Goal: Task Accomplishment & Management: Use online tool/utility

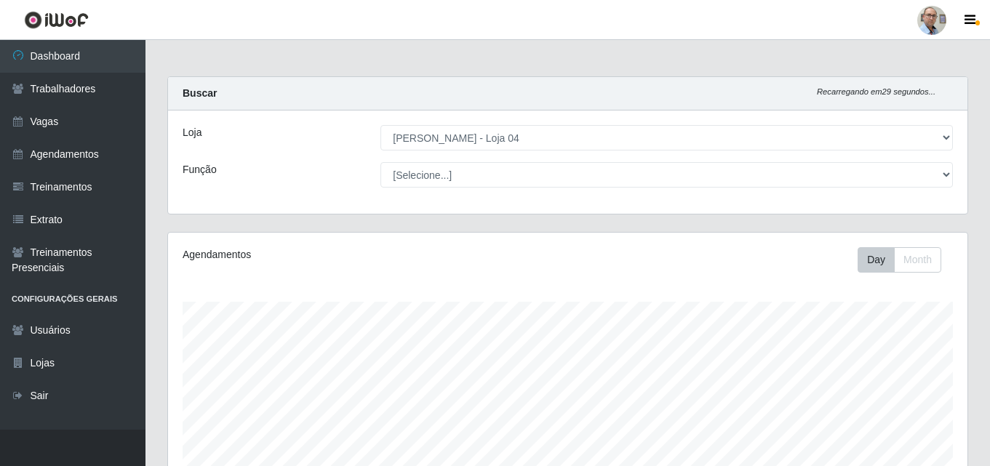
select select "251"
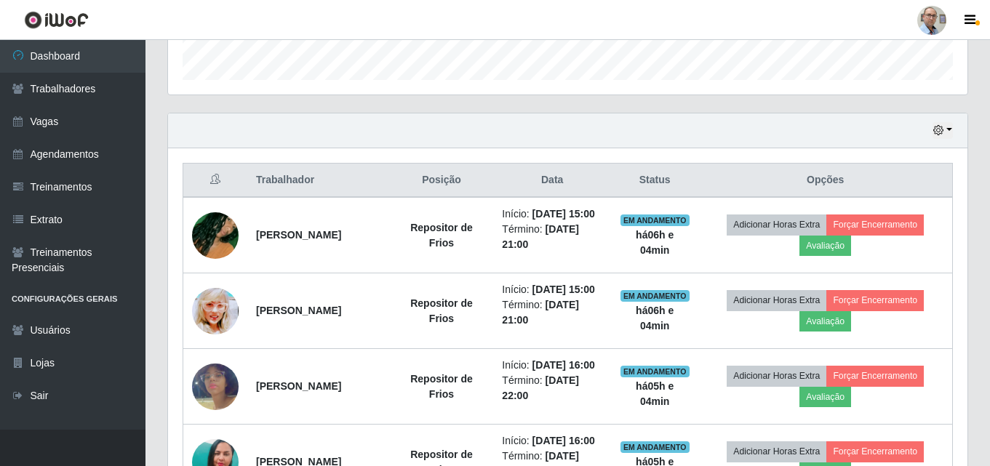
scroll to position [441, 0]
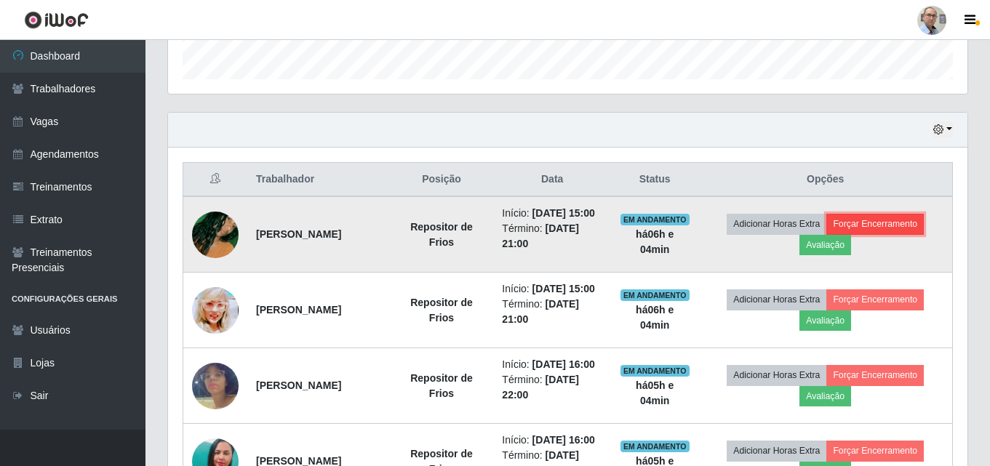
click at [891, 228] on button "Forçar Encerramento" at bounding box center [874, 224] width 97 height 20
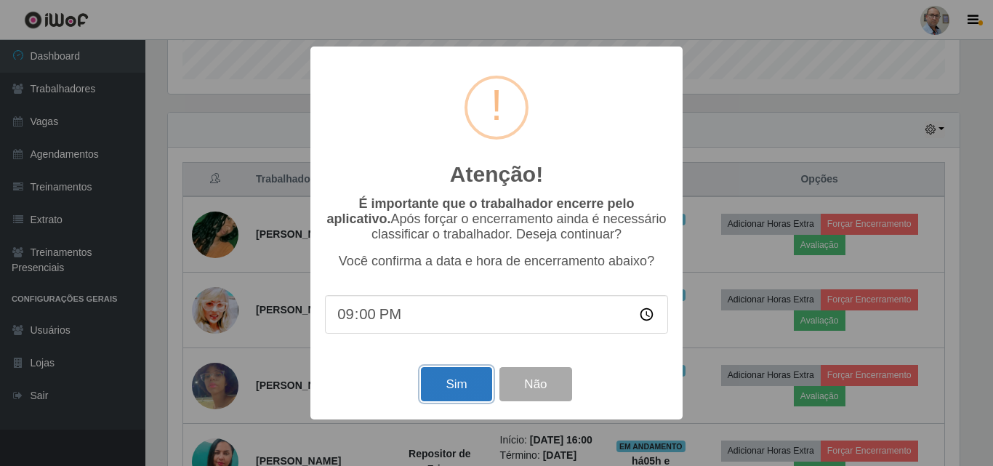
click at [443, 383] on button "Sim" at bounding box center [456, 384] width 71 height 34
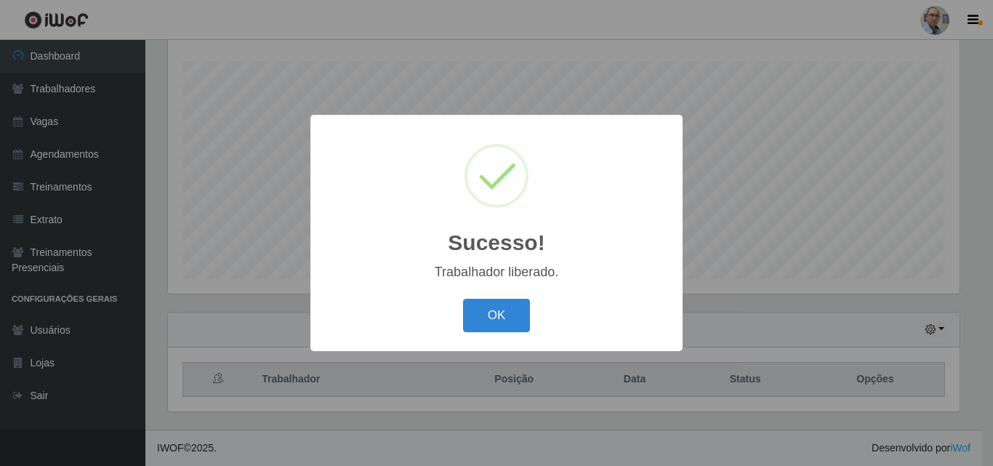
click at [748, 211] on div "Sucesso! × Trabalhador liberado. OK Cancel" at bounding box center [496, 233] width 993 height 466
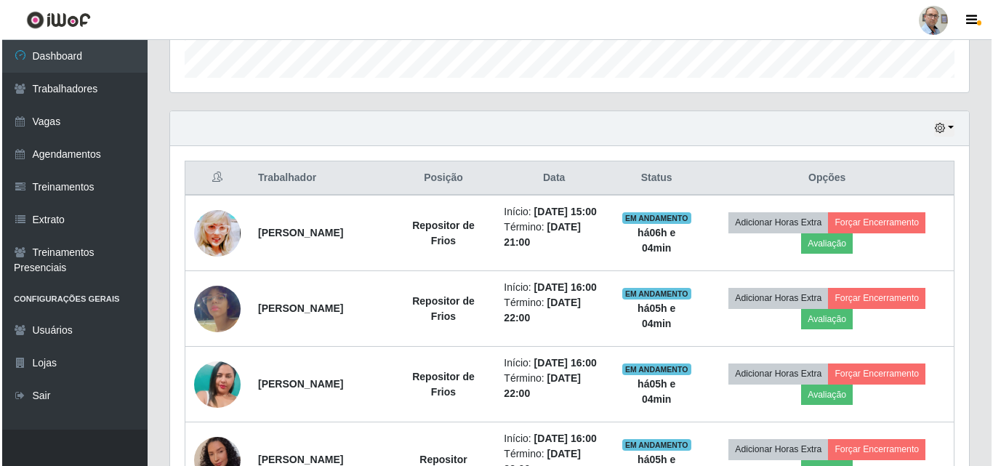
scroll to position [459, 0]
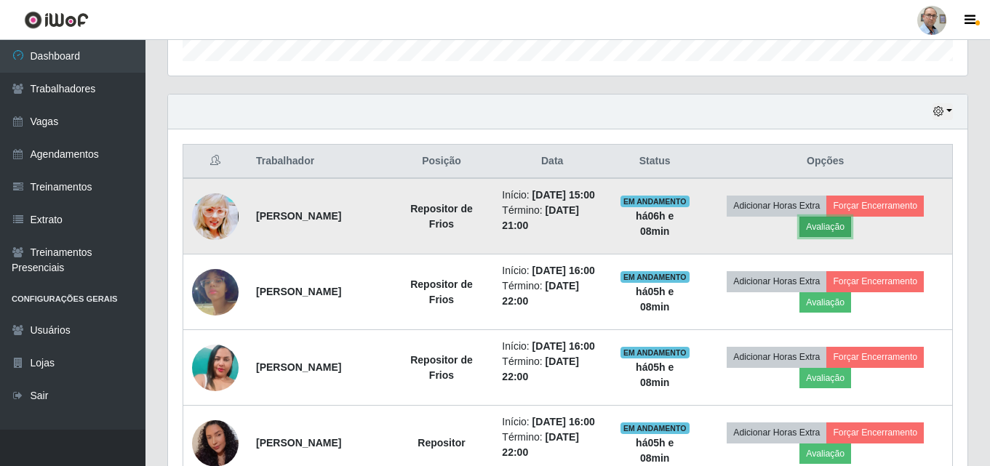
click at [845, 232] on button "Avaliação" at bounding box center [825, 227] width 52 height 20
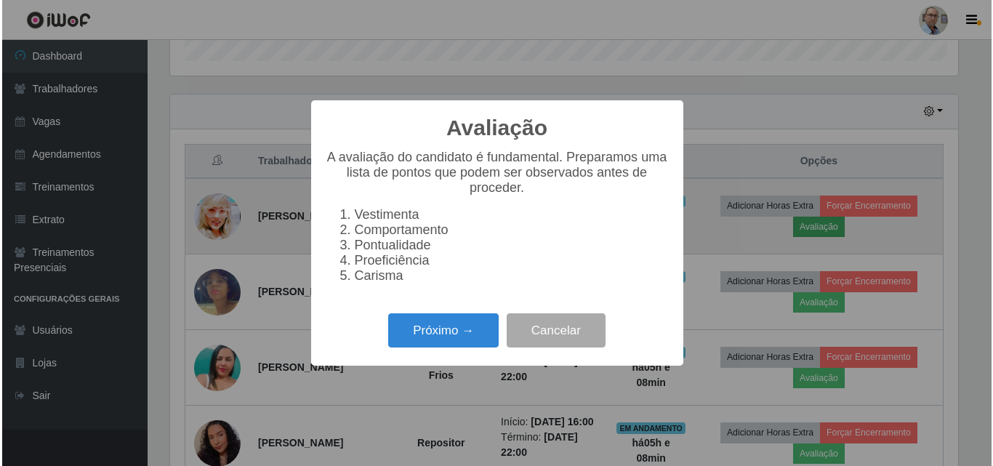
scroll to position [302, 792]
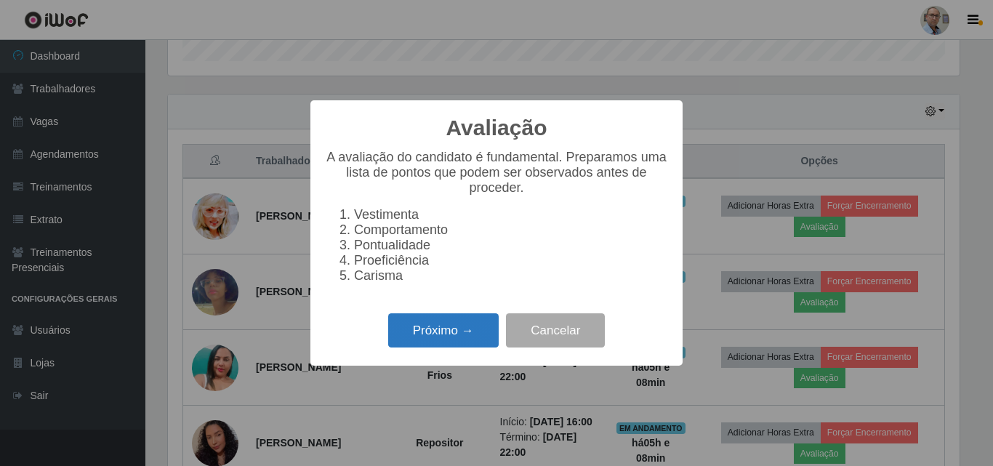
click at [438, 338] on button "Próximo →" at bounding box center [443, 330] width 111 height 34
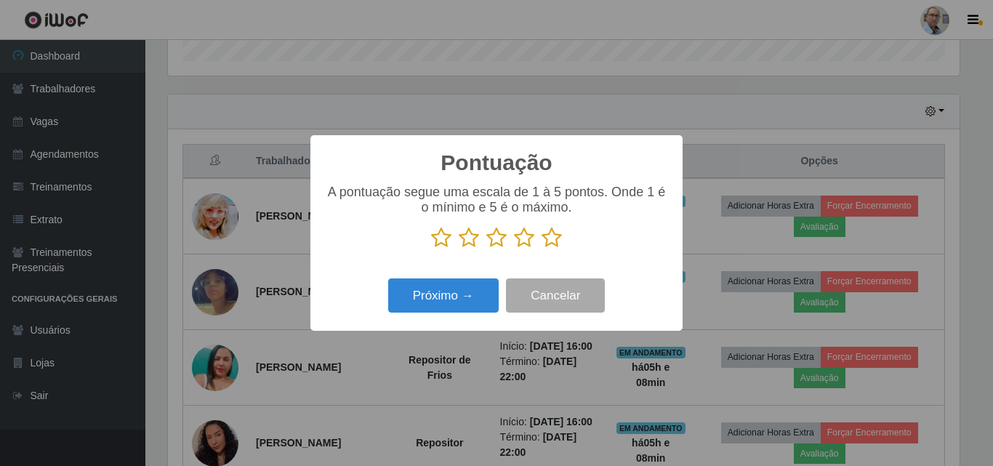
scroll to position [726854, 726364]
click at [556, 233] on icon at bounding box center [552, 238] width 20 height 22
click at [542, 249] on input "radio" at bounding box center [542, 249] width 0 height 0
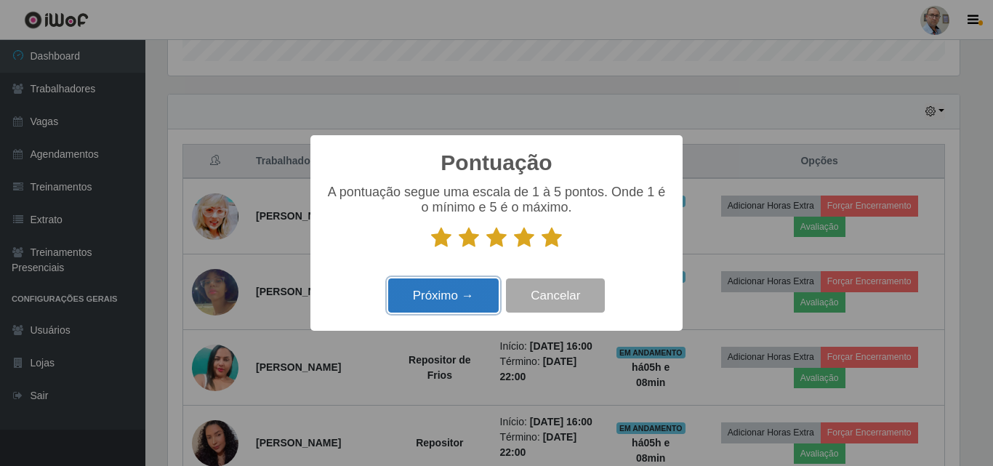
click at [468, 300] on button "Próximo →" at bounding box center [443, 296] width 111 height 34
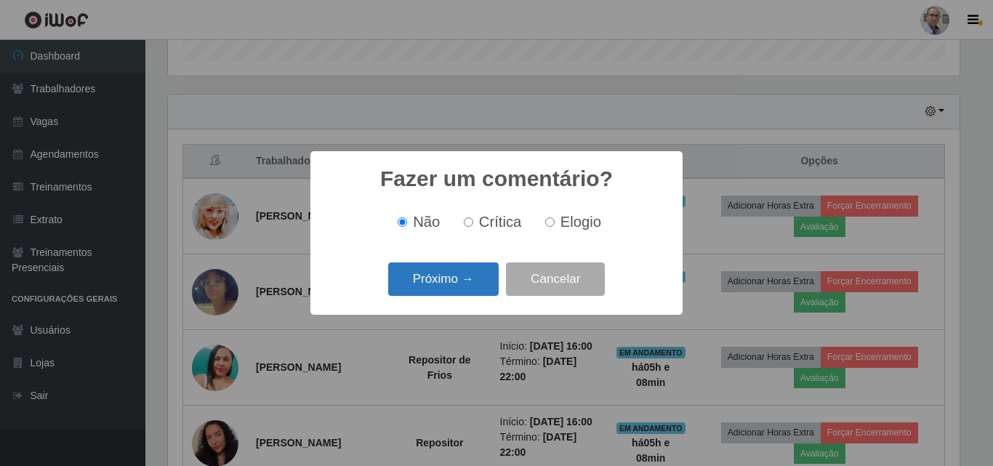
click at [462, 279] on button "Próximo →" at bounding box center [443, 280] width 111 height 34
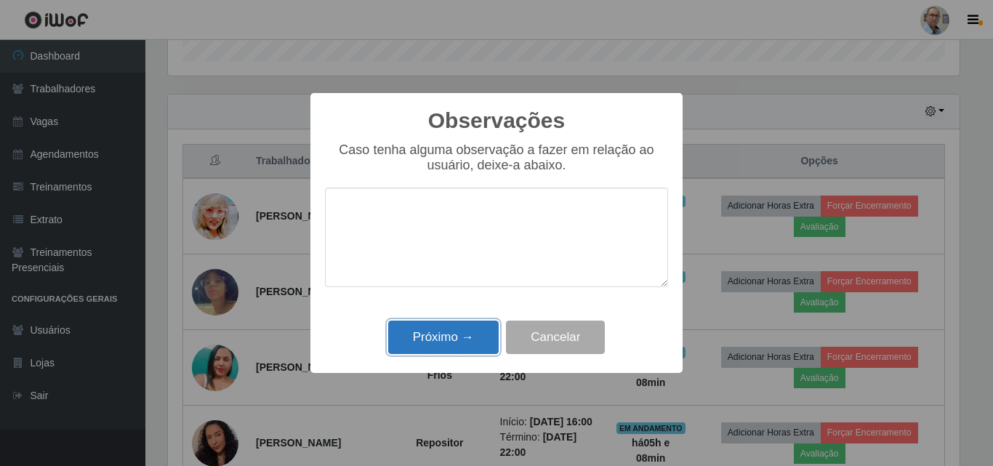
click at [459, 342] on button "Próximo →" at bounding box center [443, 338] width 111 height 34
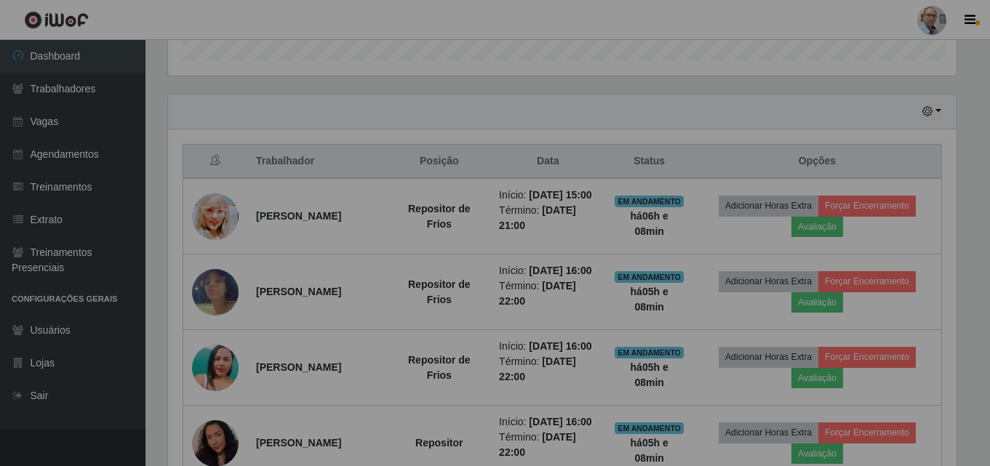
scroll to position [302, 799]
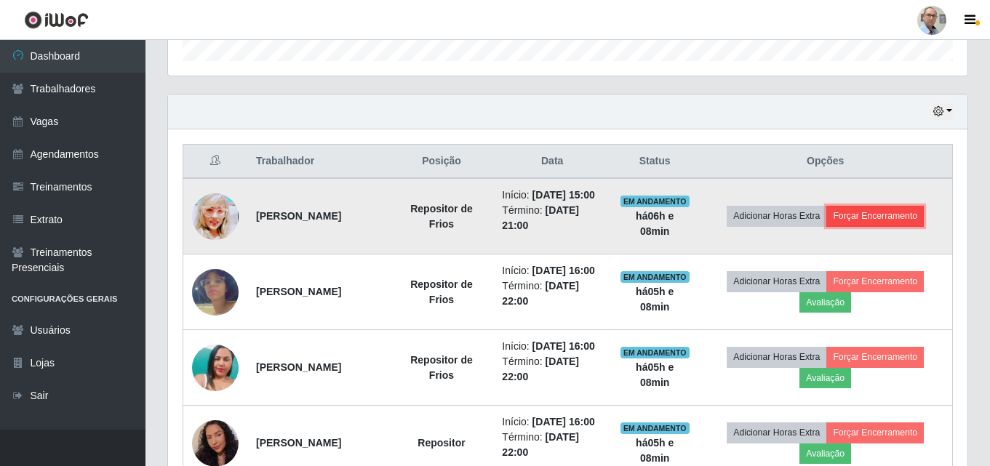
click at [874, 226] on button "Forçar Encerramento" at bounding box center [874, 216] width 97 height 20
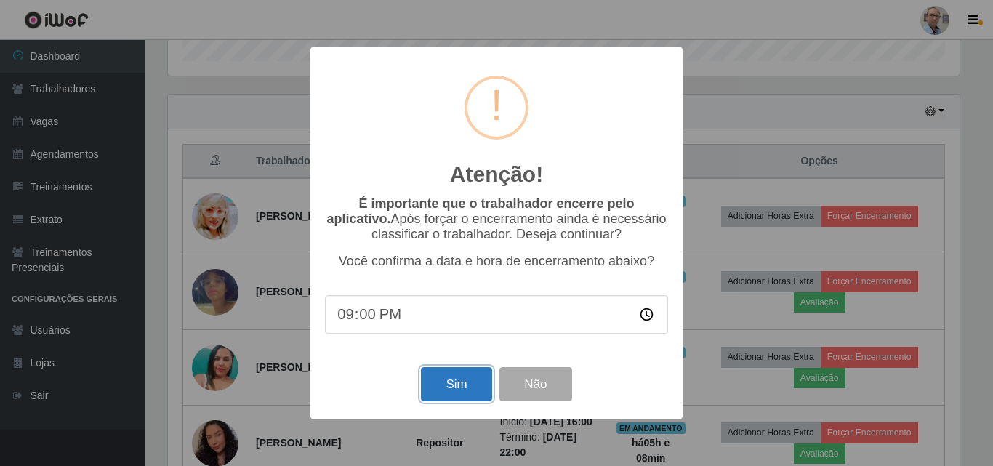
click at [459, 388] on button "Sim" at bounding box center [456, 384] width 71 height 34
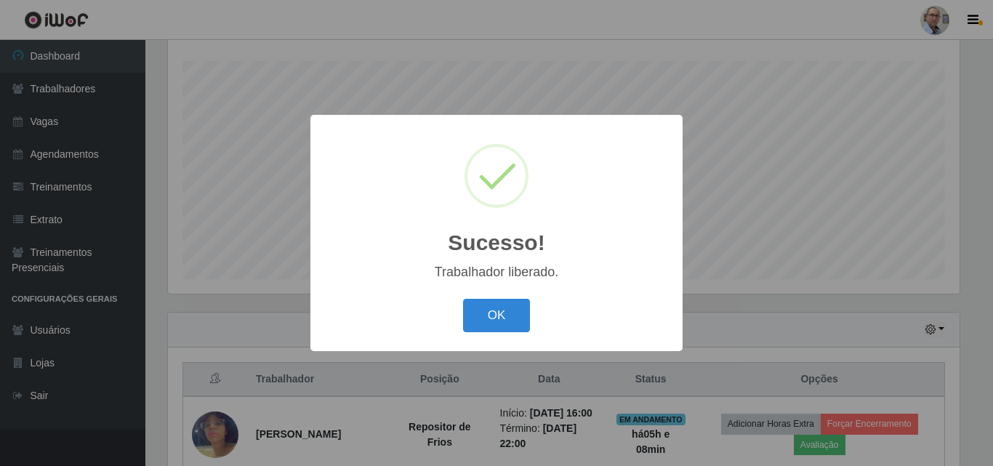
drag, startPoint x: 462, startPoint y: 369, endPoint x: 444, endPoint y: 330, distance: 42.6
click at [444, 330] on div "OK Cancel" at bounding box center [496, 314] width 343 height 41
click at [475, 327] on button "OK" at bounding box center [497, 316] width 68 height 34
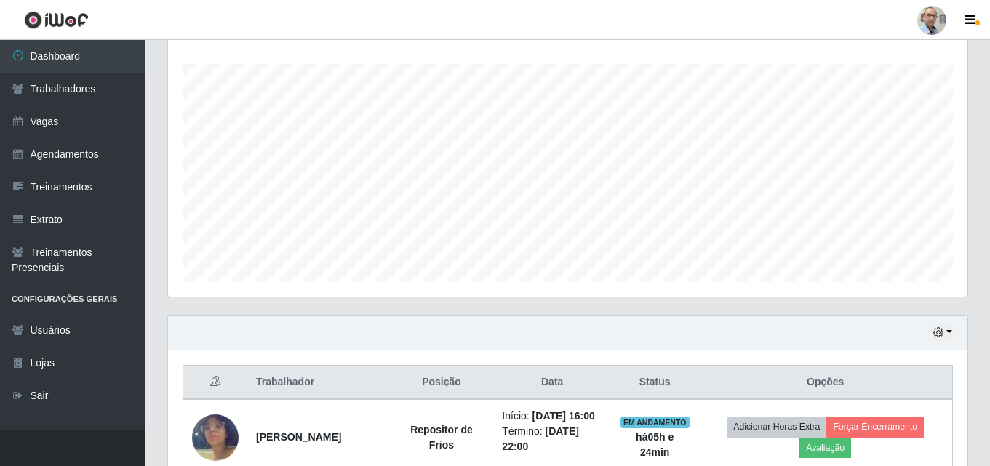
scroll to position [386, 0]
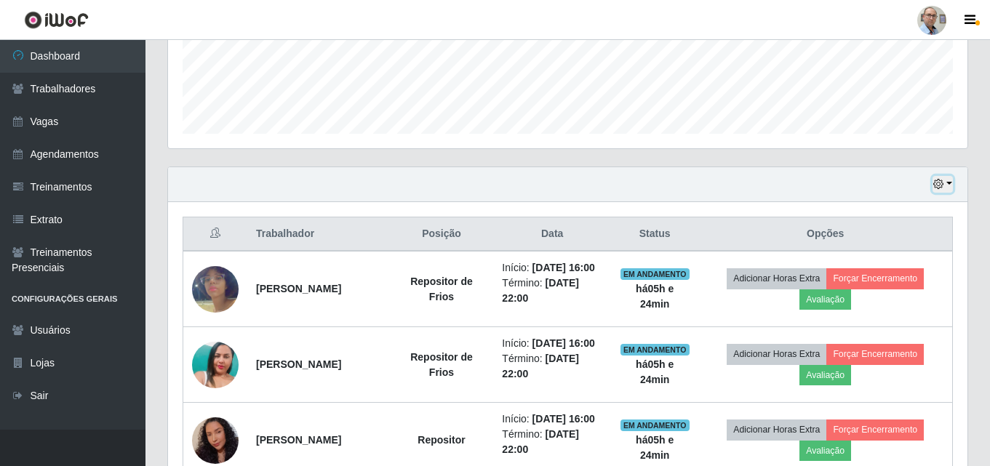
click at [951, 180] on button "button" at bounding box center [942, 184] width 20 height 17
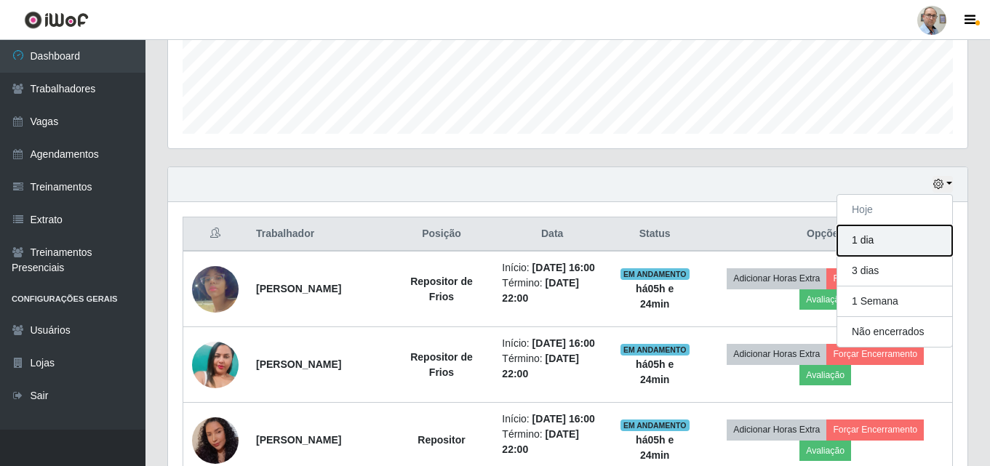
click at [870, 247] on button "1 dia" at bounding box center [894, 240] width 115 height 31
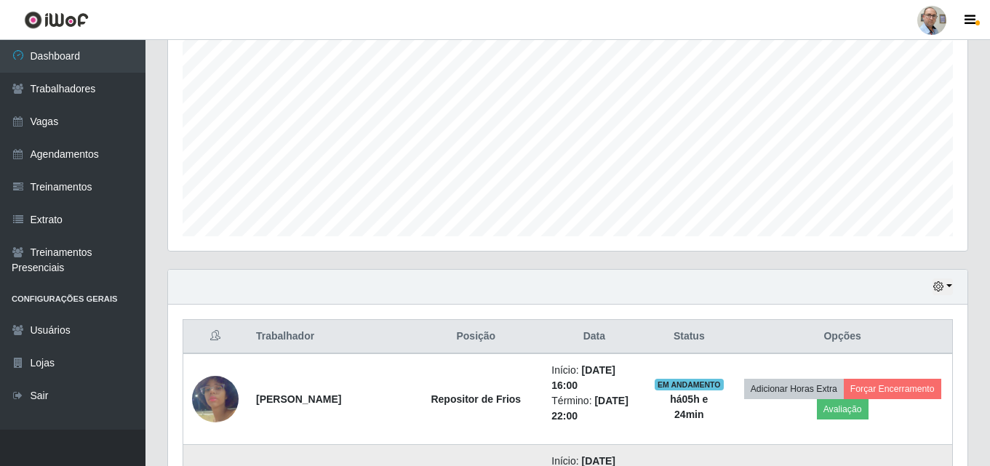
scroll to position [95, 0]
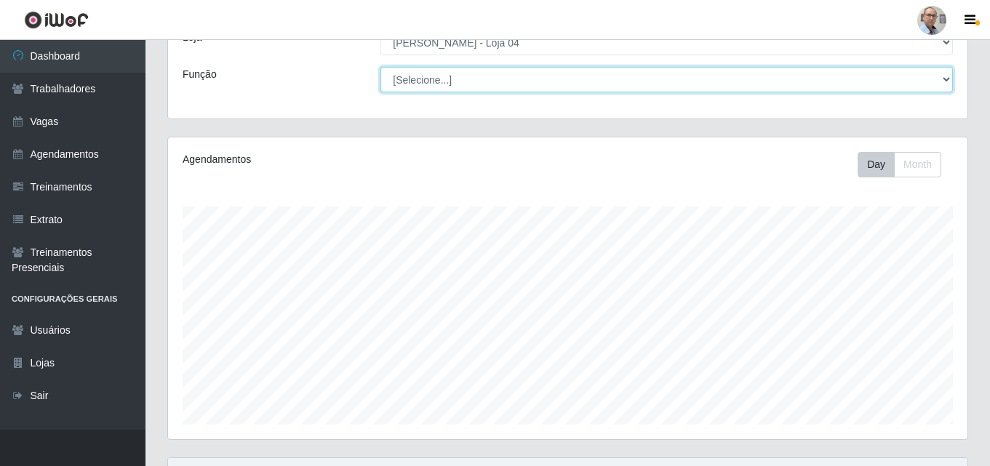
click at [550, 77] on select "[Selecione...] ASG ASG + ASG ++ Auxiliar de Depósito Auxiliar de Depósito + Aux…" at bounding box center [666, 79] width 572 height 25
click at [380, 67] on select "[Selecione...] ASG ASG + ASG ++ Auxiliar de Depósito Auxiliar de Depósito + Aux…" at bounding box center [666, 79] width 572 height 25
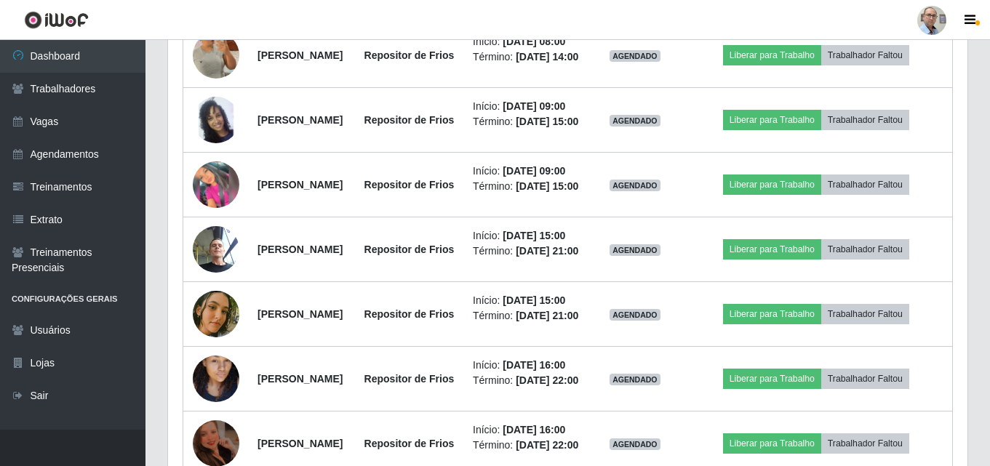
scroll to position [822, 0]
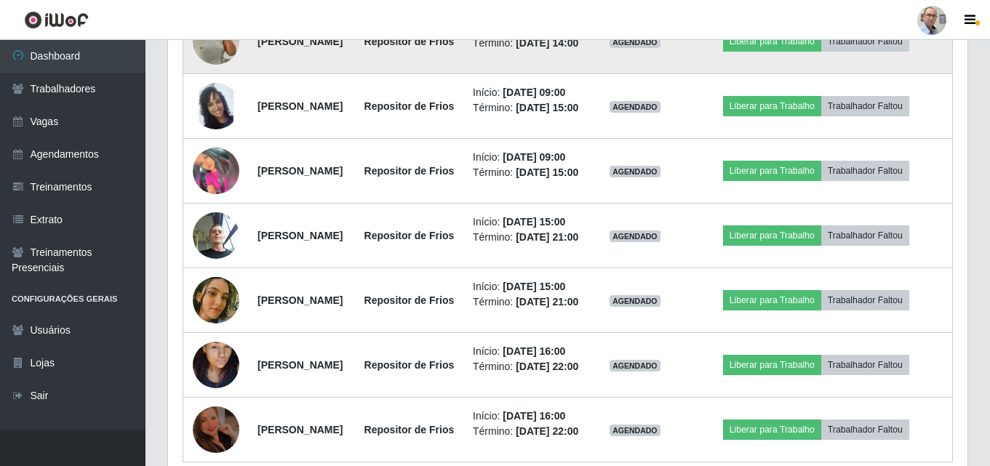
click at [223, 73] on img at bounding box center [216, 41] width 47 height 65
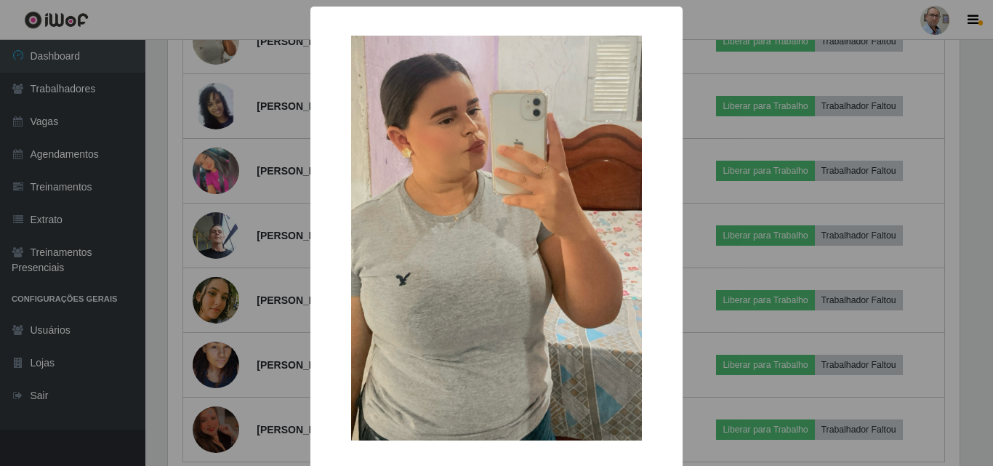
click at [255, 163] on div "× OK Cancel" at bounding box center [496, 233] width 993 height 466
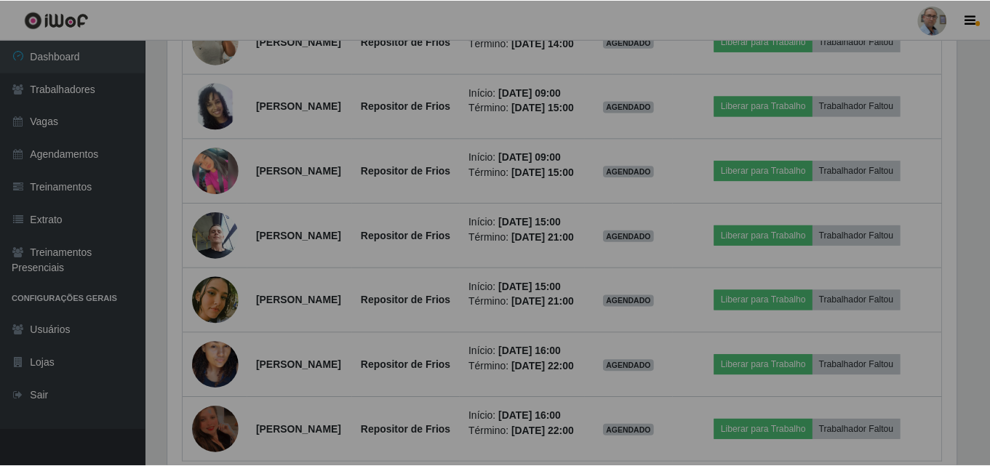
scroll to position [302, 799]
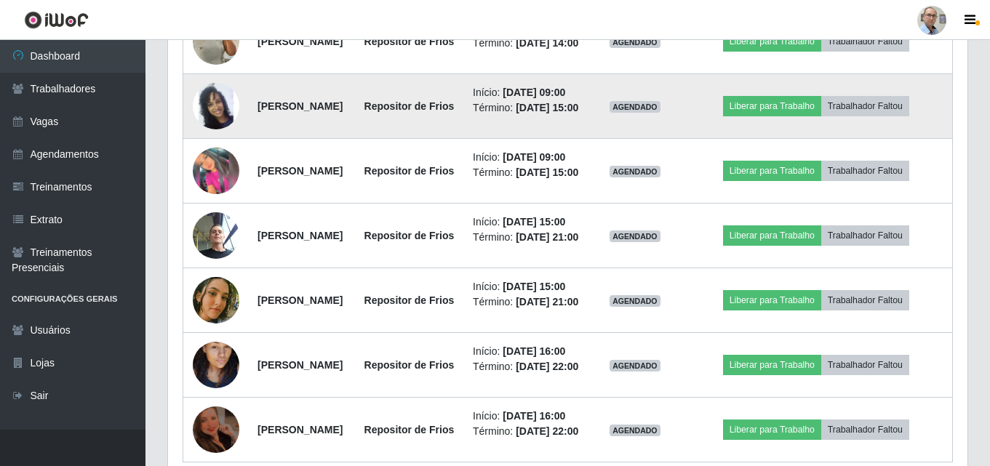
click at [218, 148] on img at bounding box center [216, 106] width 47 height 83
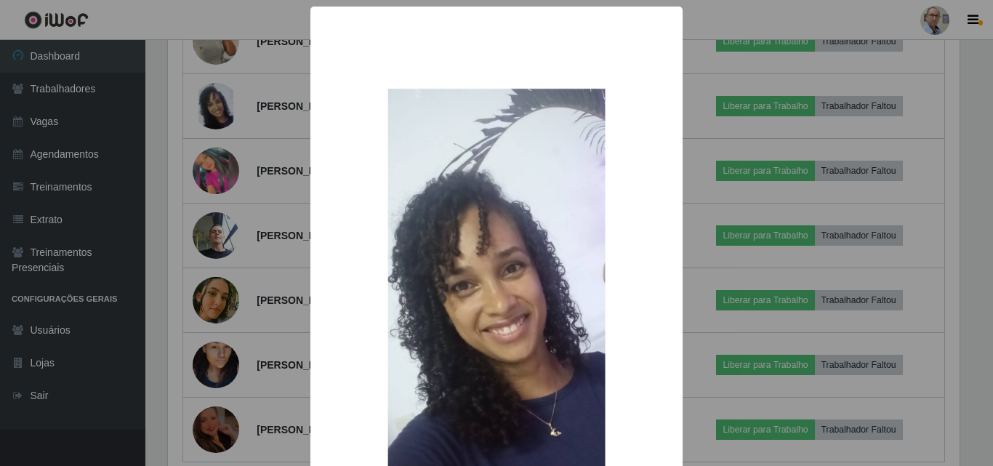
click at [237, 214] on div "× OK Cancel" at bounding box center [496, 233] width 993 height 466
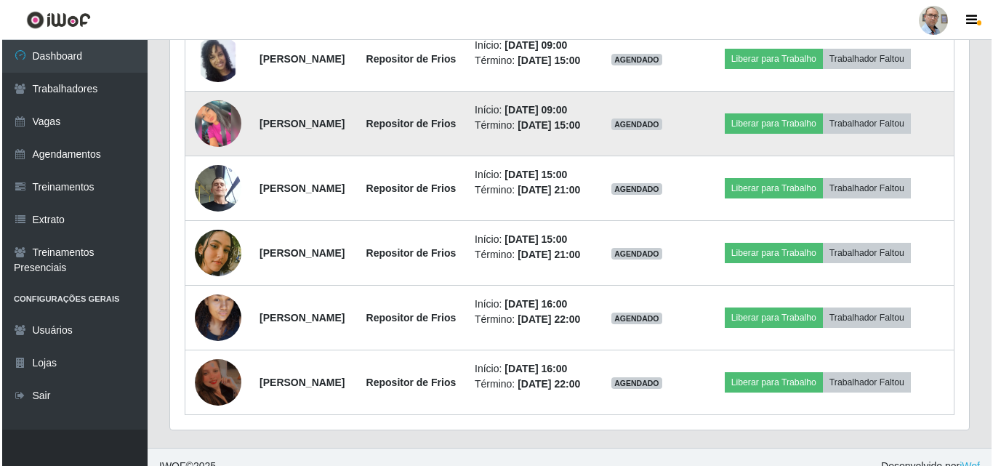
scroll to position [895, 0]
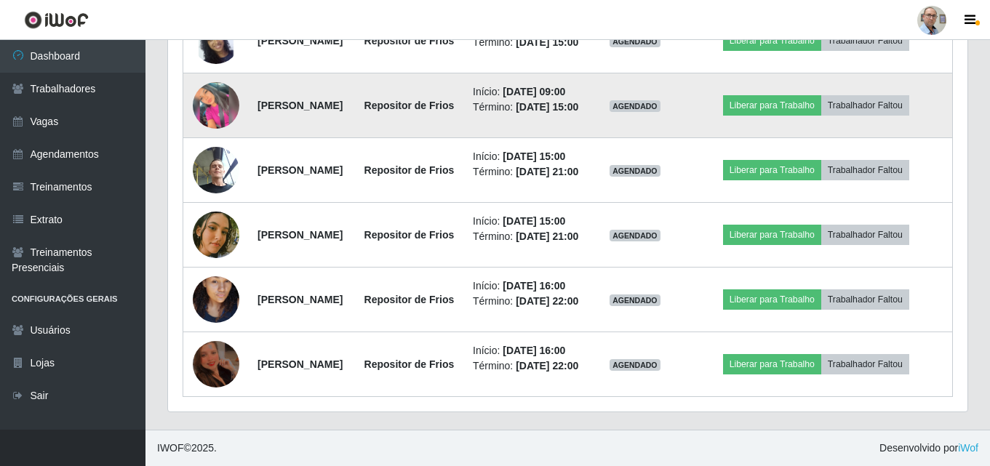
click at [217, 129] on img at bounding box center [216, 105] width 47 height 47
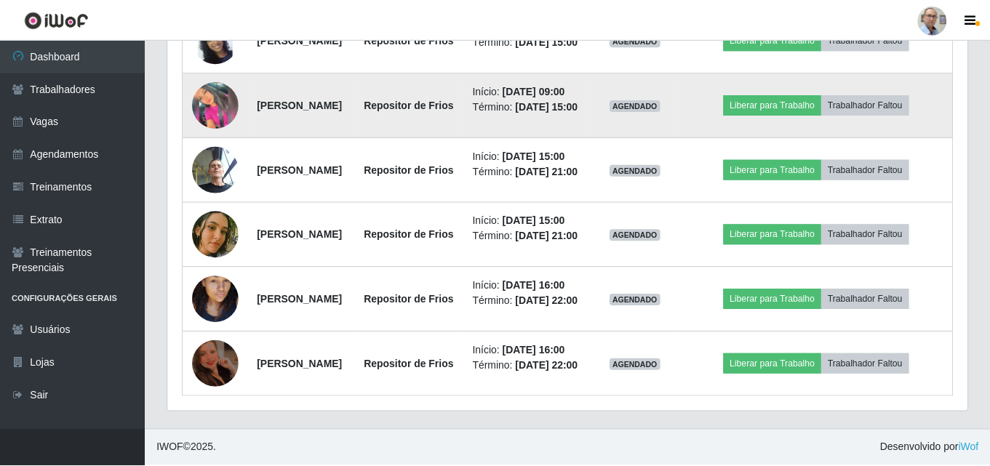
scroll to position [302, 792]
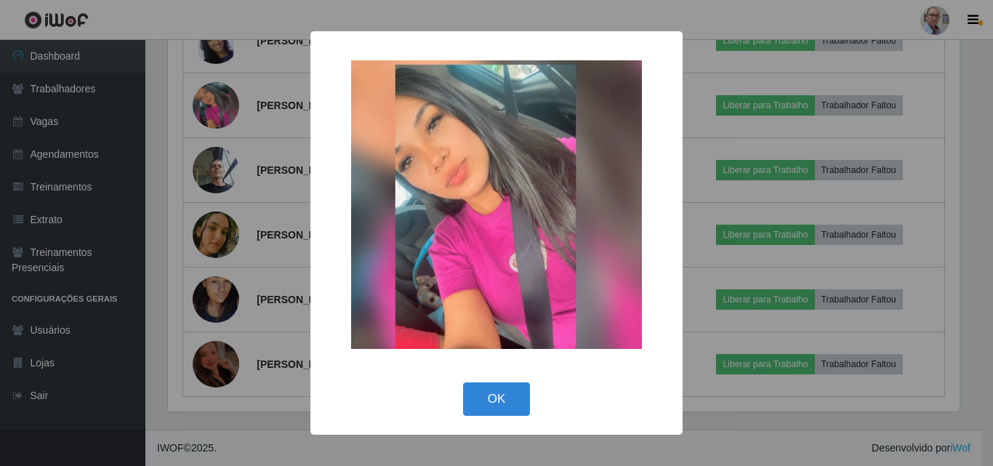
click at [262, 222] on div "× OK Cancel" at bounding box center [496, 233] width 993 height 466
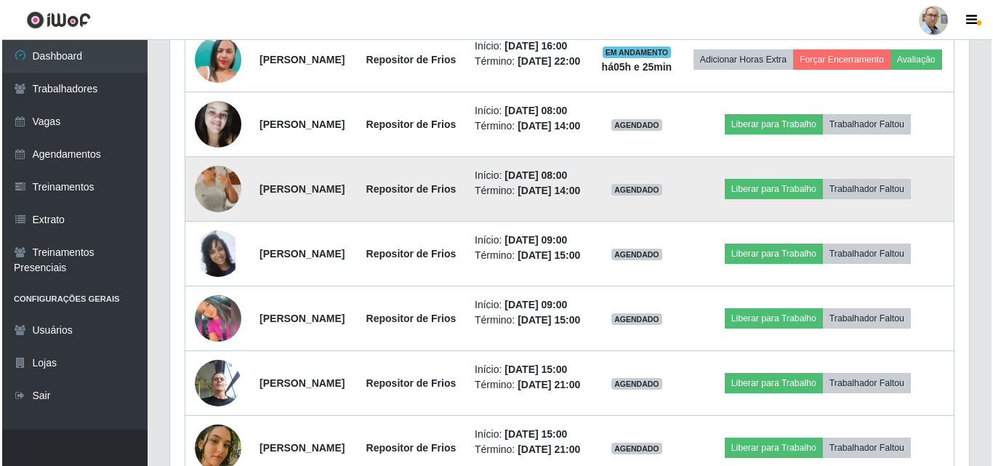
scroll to position [677, 0]
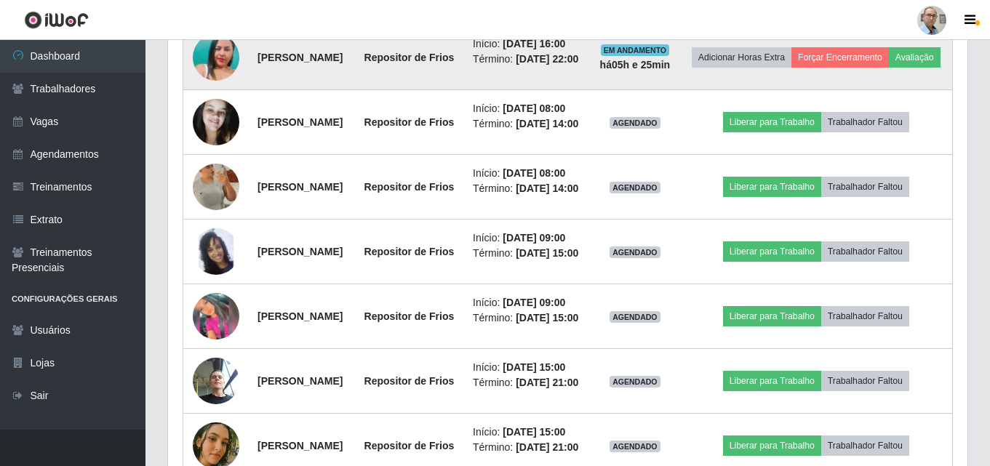
click at [200, 97] on img at bounding box center [216, 57] width 47 height 83
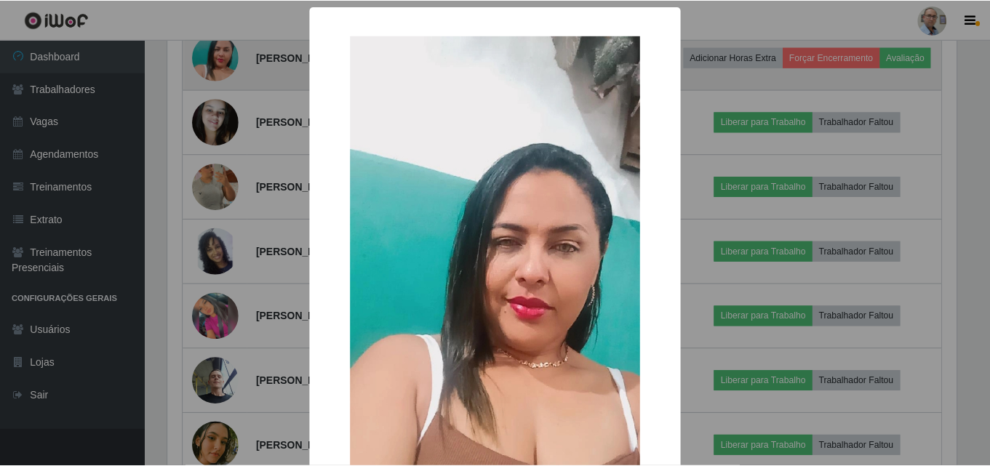
scroll to position [302, 792]
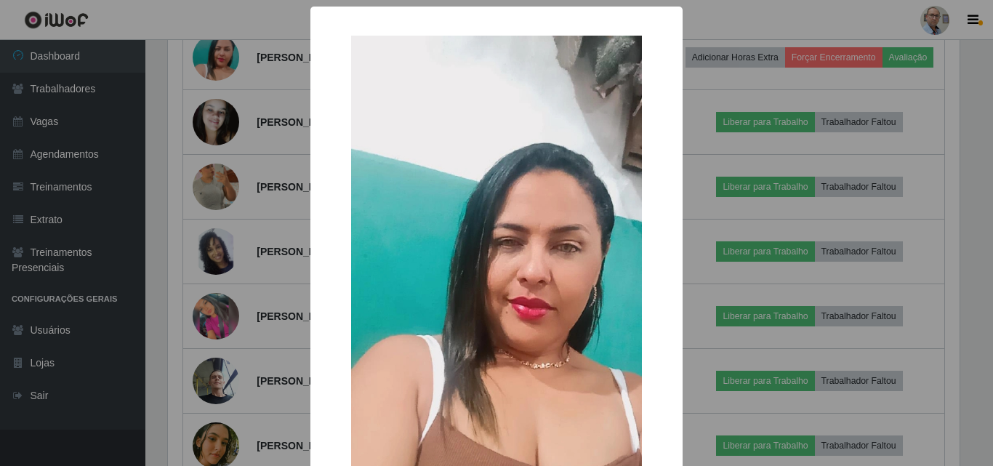
click at [214, 184] on div "× OK Cancel" at bounding box center [496, 233] width 993 height 466
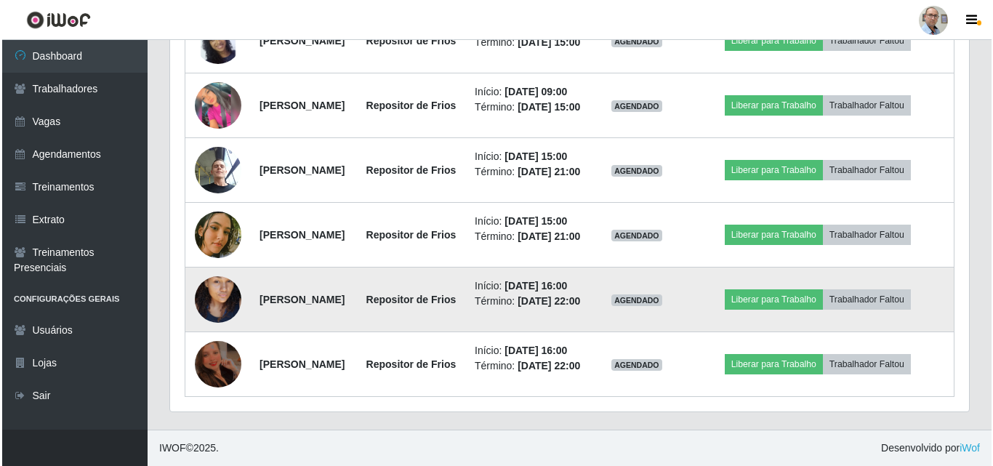
scroll to position [1150, 0]
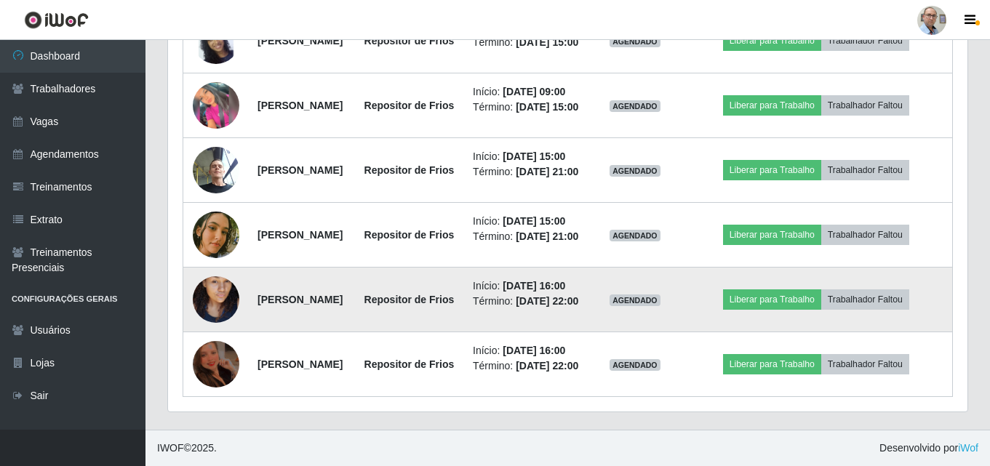
click at [223, 258] on img at bounding box center [216, 299] width 47 height 83
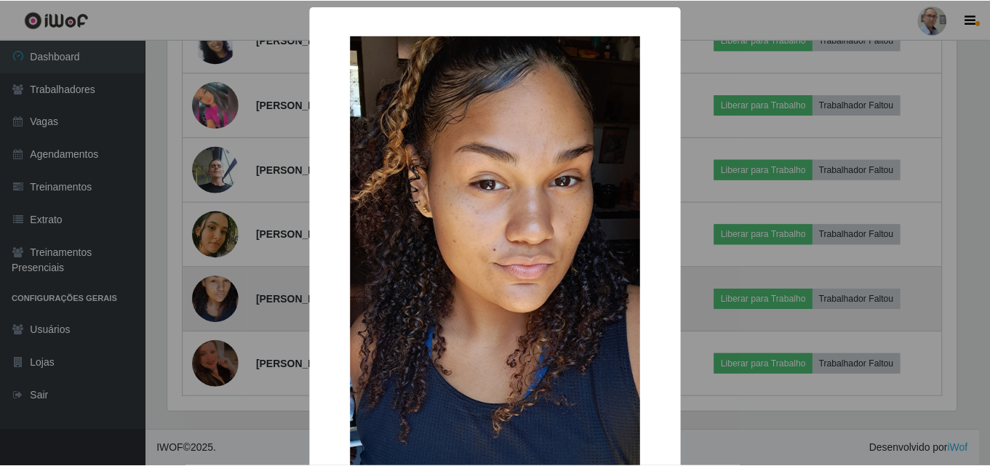
scroll to position [302, 792]
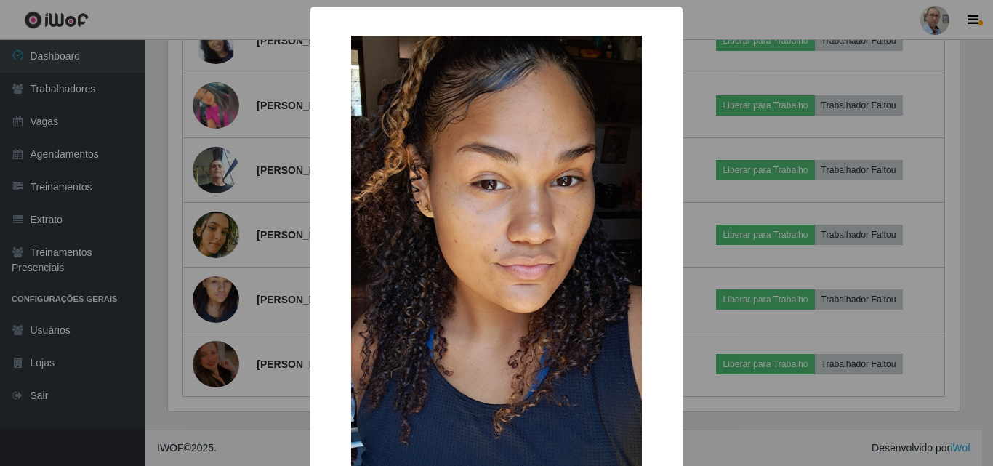
click at [273, 244] on div "× OK Cancel" at bounding box center [496, 233] width 993 height 466
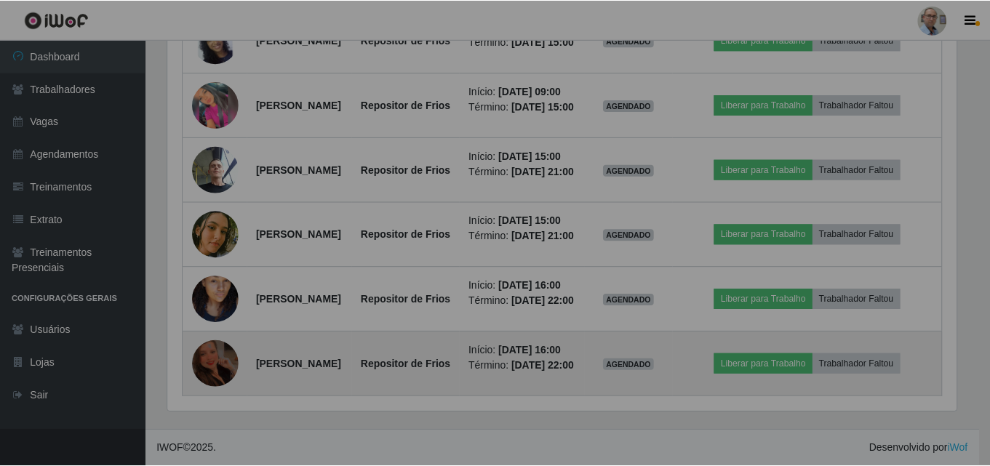
scroll to position [0, 0]
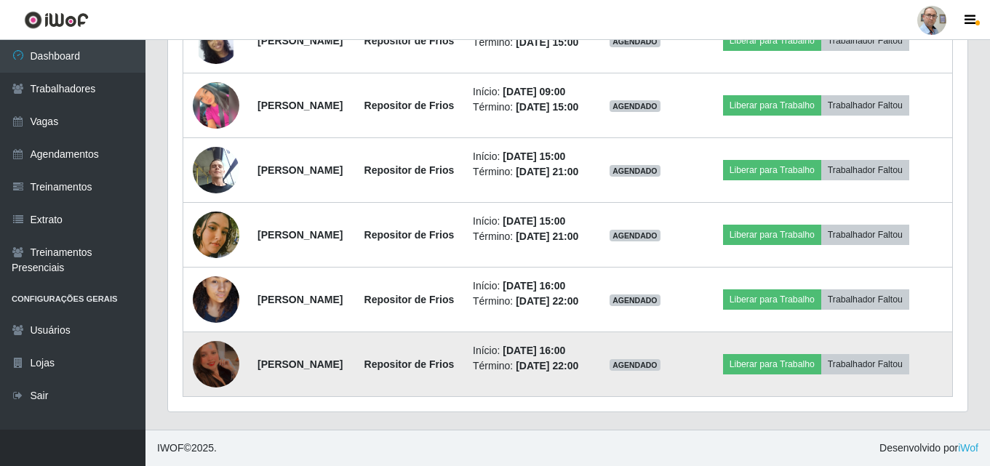
click at [201, 352] on img at bounding box center [216, 364] width 47 height 62
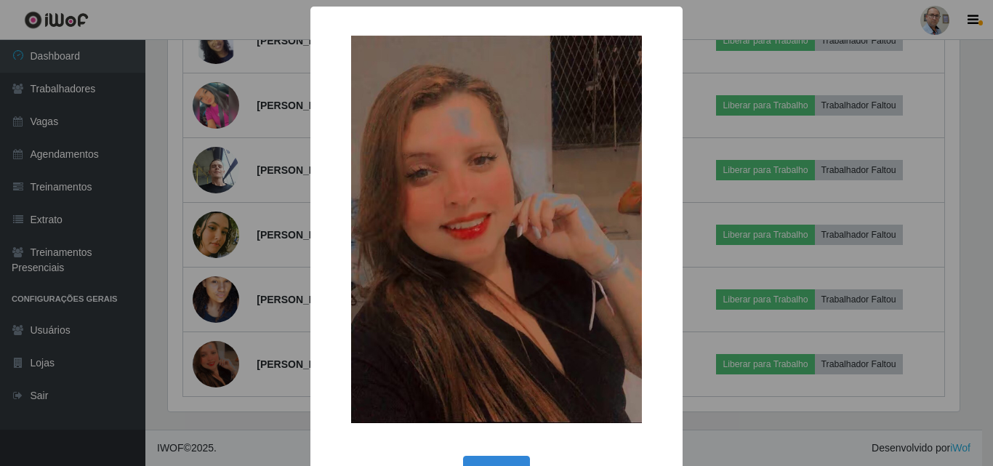
click at [239, 313] on div "× OK Cancel" at bounding box center [496, 233] width 993 height 466
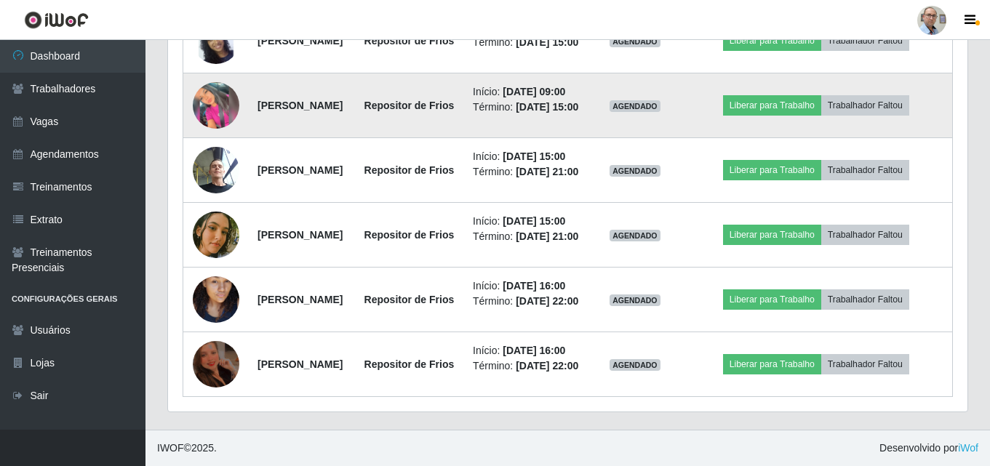
click at [207, 129] on img at bounding box center [216, 105] width 47 height 47
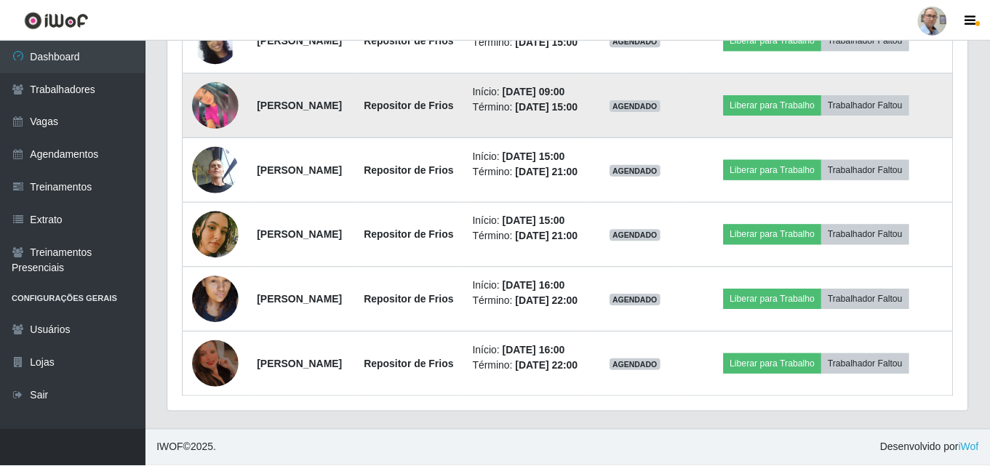
scroll to position [302, 792]
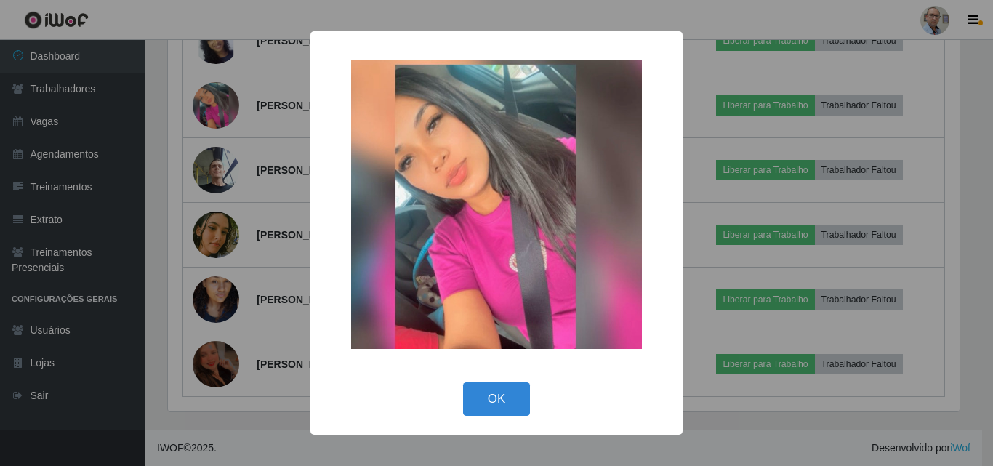
click at [284, 162] on div "× OK Cancel" at bounding box center [496, 233] width 993 height 466
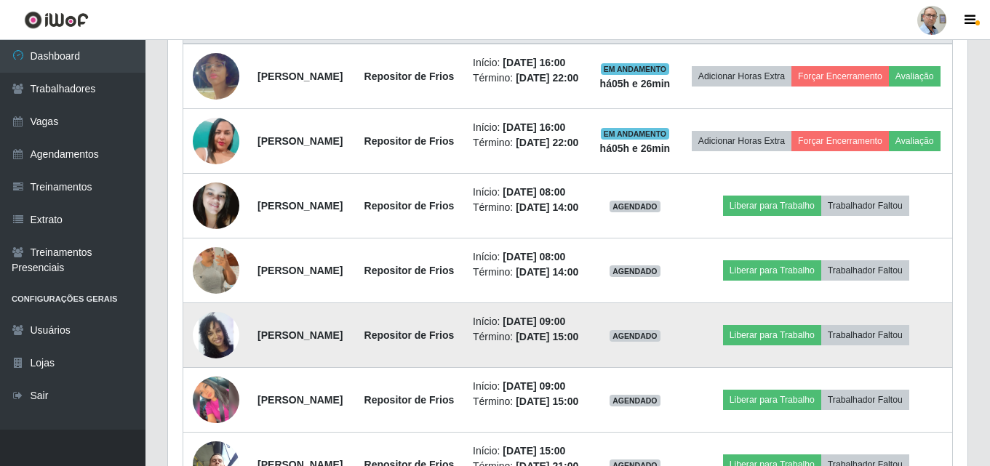
scroll to position [568, 0]
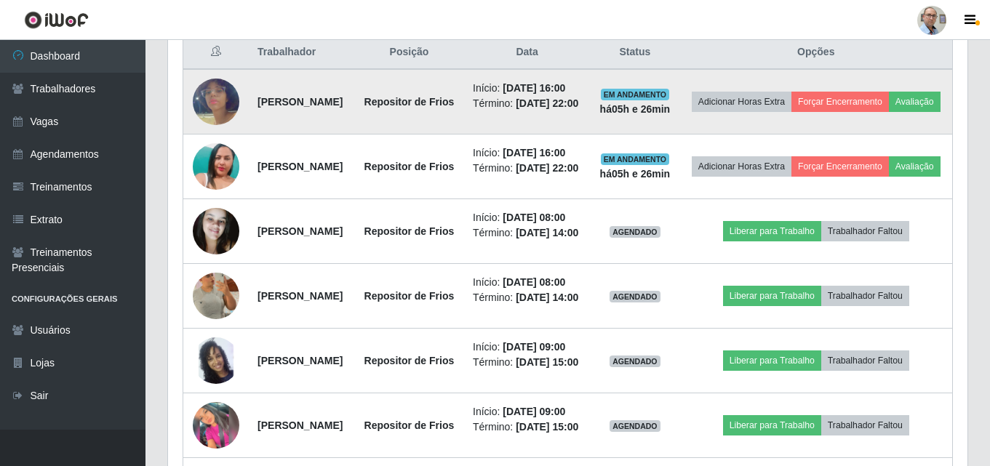
click at [218, 113] on img at bounding box center [216, 101] width 47 height 83
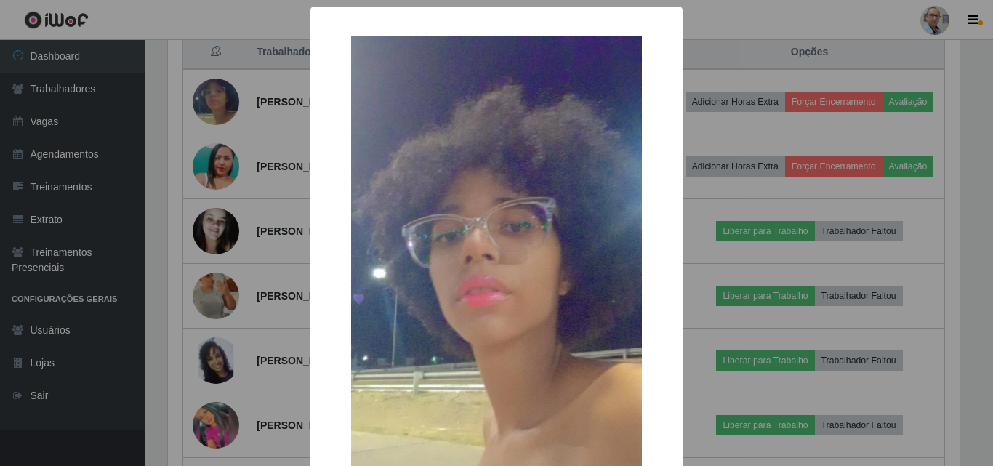
click at [247, 161] on div "× OK Cancel" at bounding box center [496, 233] width 993 height 466
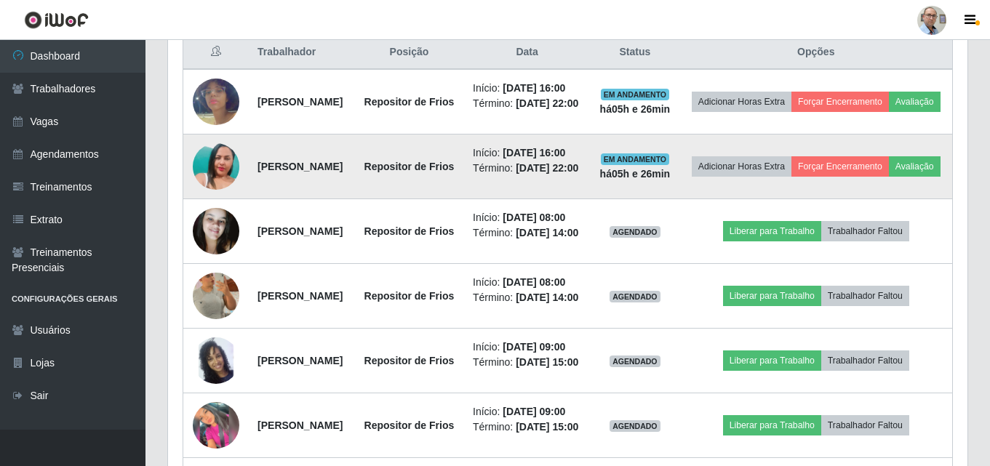
scroll to position [302, 799]
click at [221, 199] on img at bounding box center [216, 166] width 47 height 83
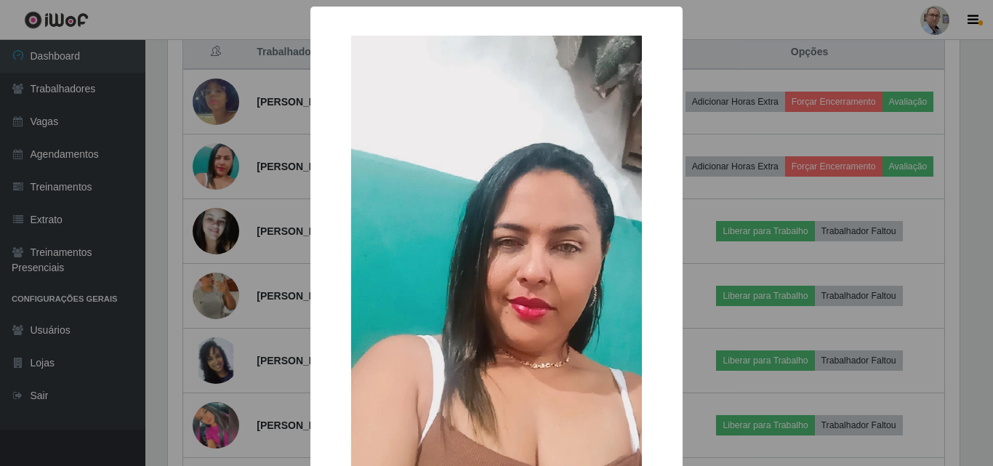
click at [246, 187] on div "× OK Cancel" at bounding box center [496, 233] width 993 height 466
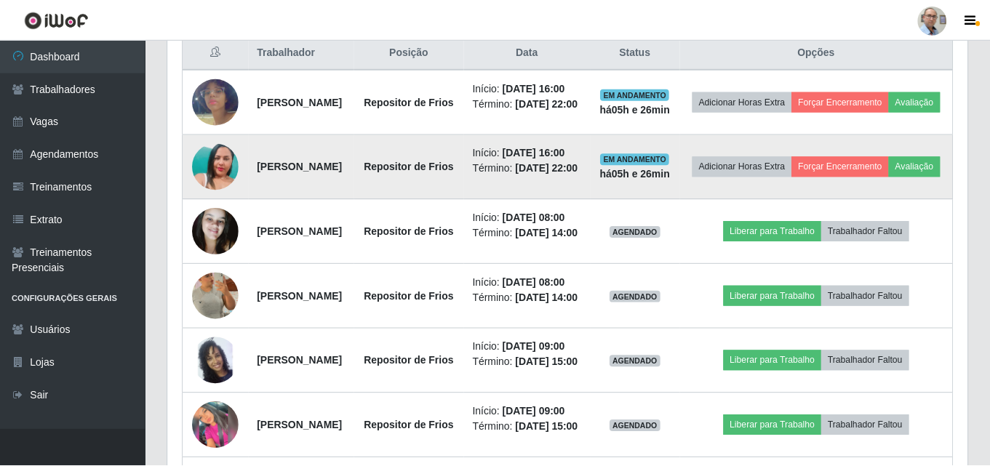
scroll to position [302, 799]
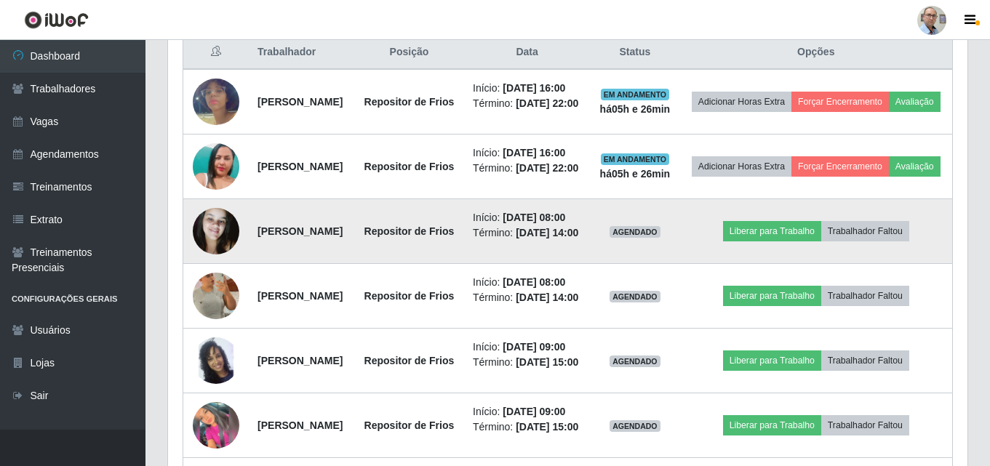
click at [208, 273] on img at bounding box center [216, 231] width 47 height 83
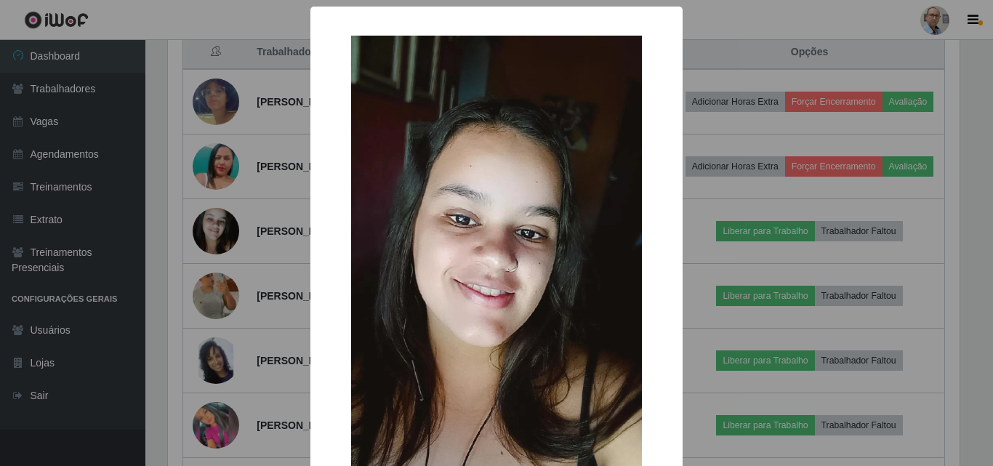
click at [253, 264] on div "× OK Cancel" at bounding box center [496, 233] width 993 height 466
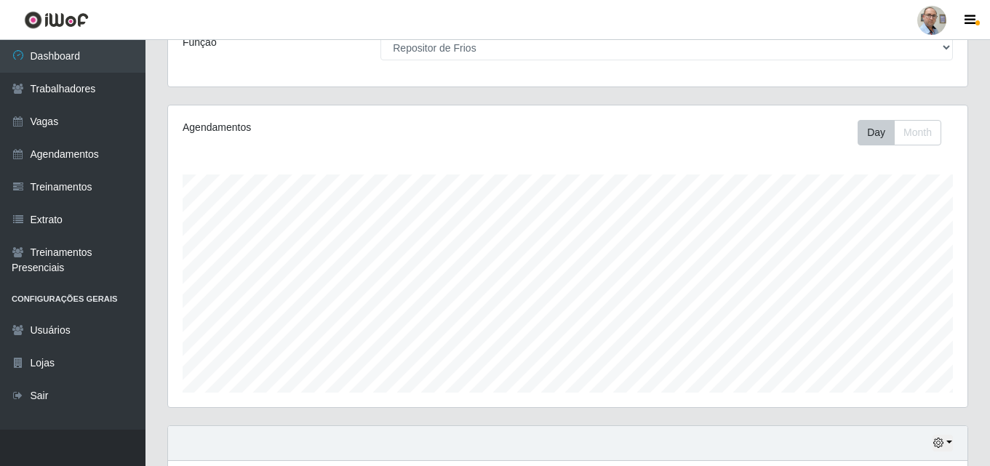
scroll to position [0, 0]
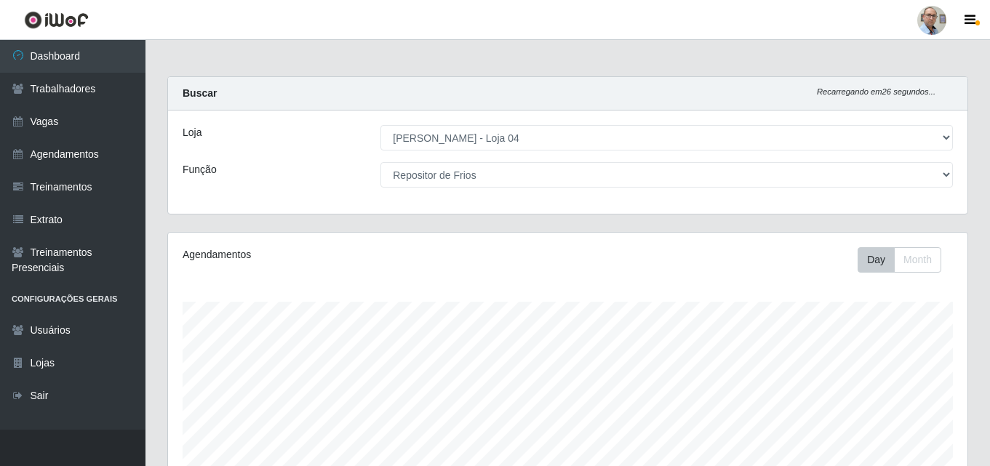
click at [647, 159] on div "Loja [Selecione...] Mar Vermelho - Loja 04 Função [Selecione...] ASG ASG + ASG …" at bounding box center [567, 162] width 799 height 103
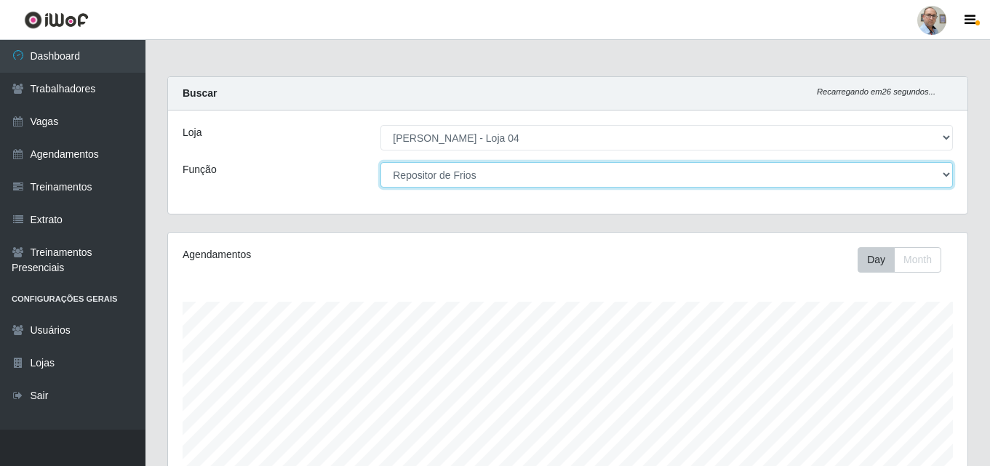
click at [644, 179] on select "[Selecione...] ASG ASG + ASG ++ Auxiliar de Depósito Auxiliar de Depósito + Aux…" at bounding box center [666, 174] width 572 height 25
select select "[Selecione...]"
click at [380, 162] on select "[Selecione...] ASG ASG + ASG ++ Auxiliar de Depósito Auxiliar de Depósito + Aux…" at bounding box center [666, 174] width 572 height 25
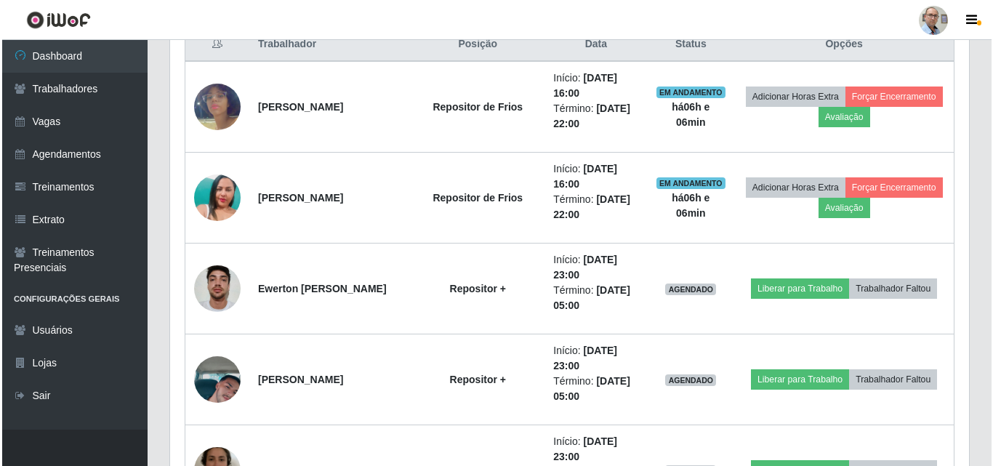
scroll to position [582, 0]
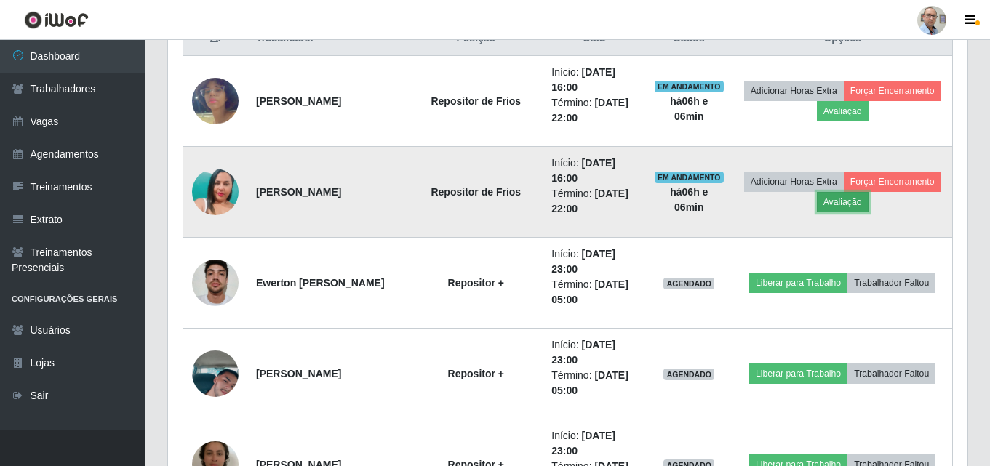
click at [868, 204] on button "Avaliação" at bounding box center [843, 202] width 52 height 20
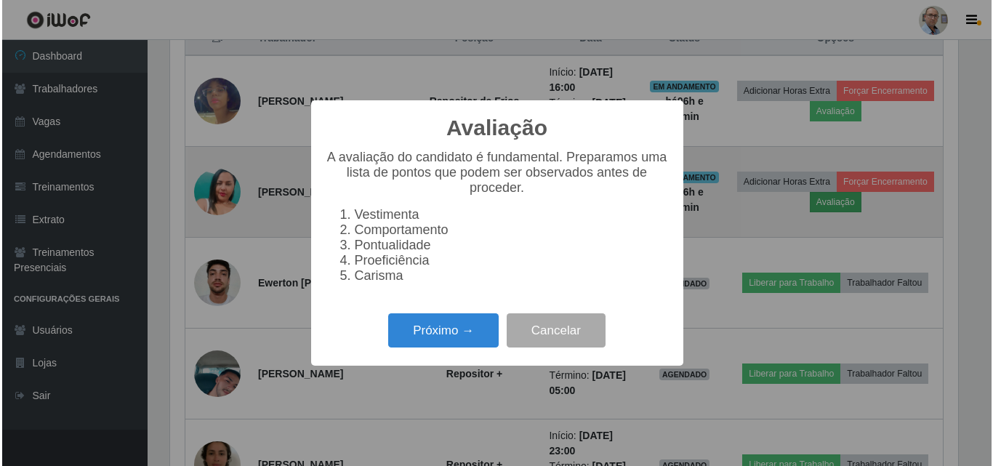
scroll to position [302, 792]
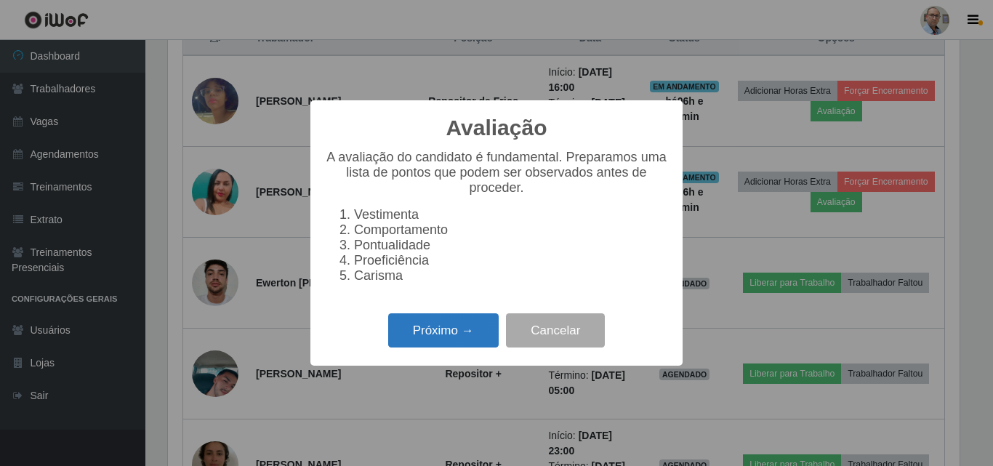
click at [463, 339] on button "Próximo →" at bounding box center [443, 330] width 111 height 34
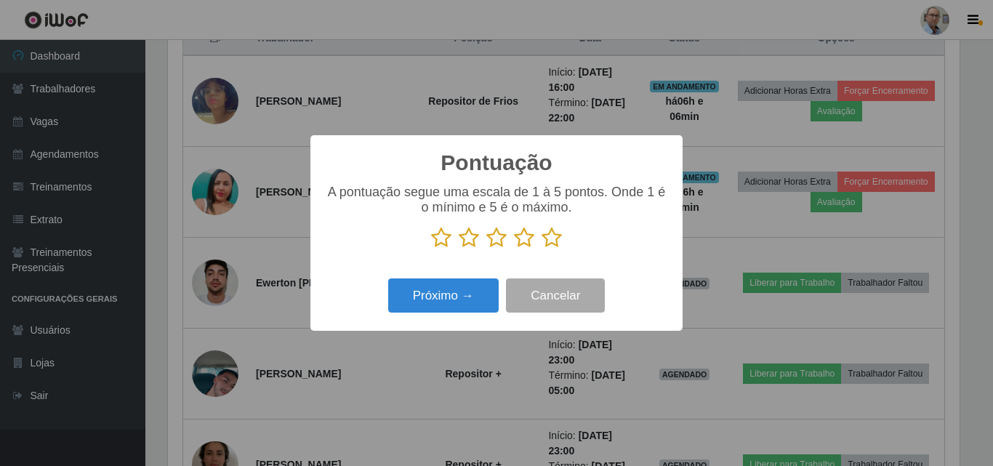
click at [552, 234] on icon at bounding box center [552, 238] width 20 height 22
click at [542, 249] on input "radio" at bounding box center [542, 249] width 0 height 0
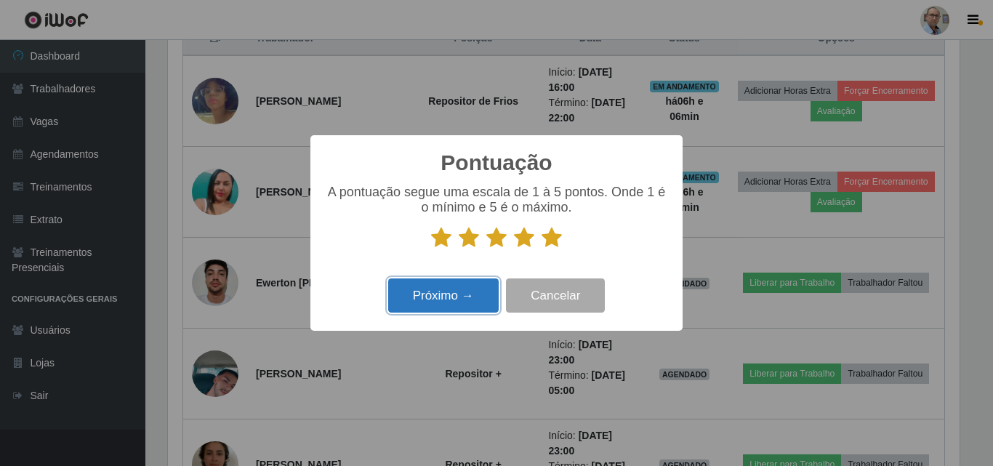
click at [481, 296] on button "Próximo →" at bounding box center [443, 296] width 111 height 34
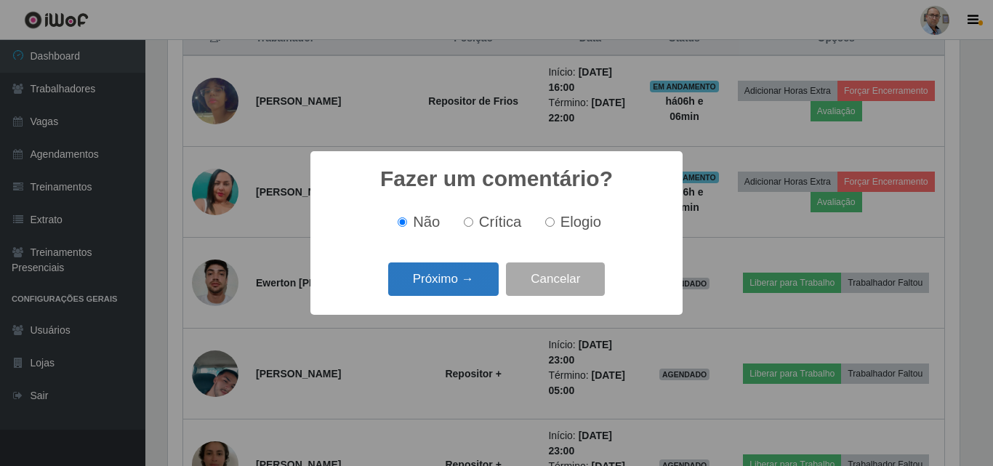
click at [471, 279] on button "Próximo →" at bounding box center [443, 280] width 111 height 34
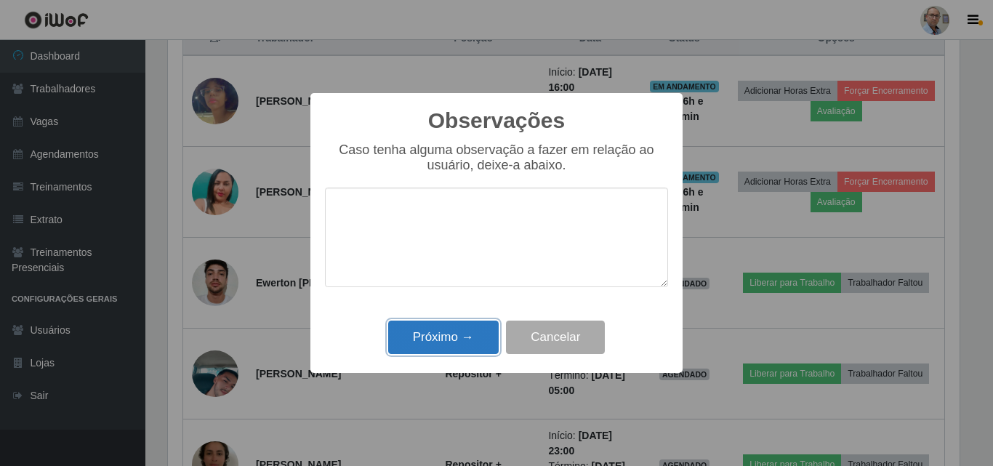
click at [450, 341] on button "Próximo →" at bounding box center [443, 338] width 111 height 34
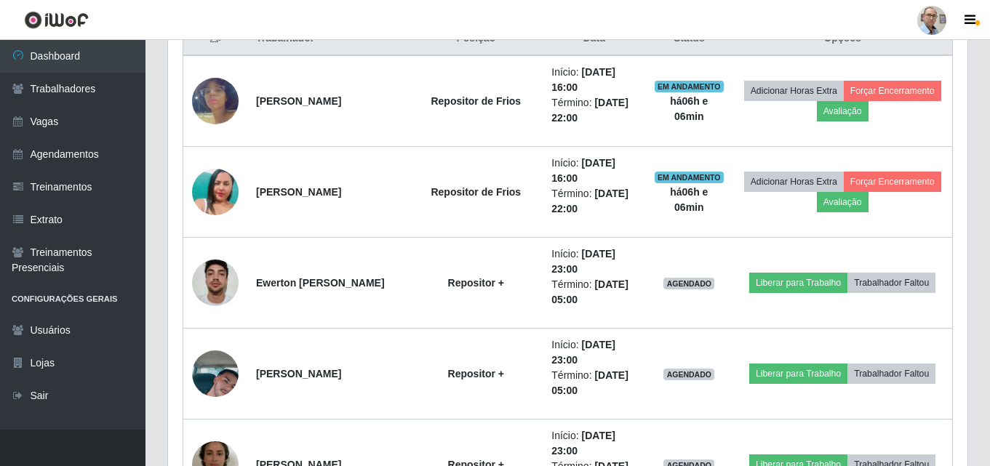
scroll to position [302, 799]
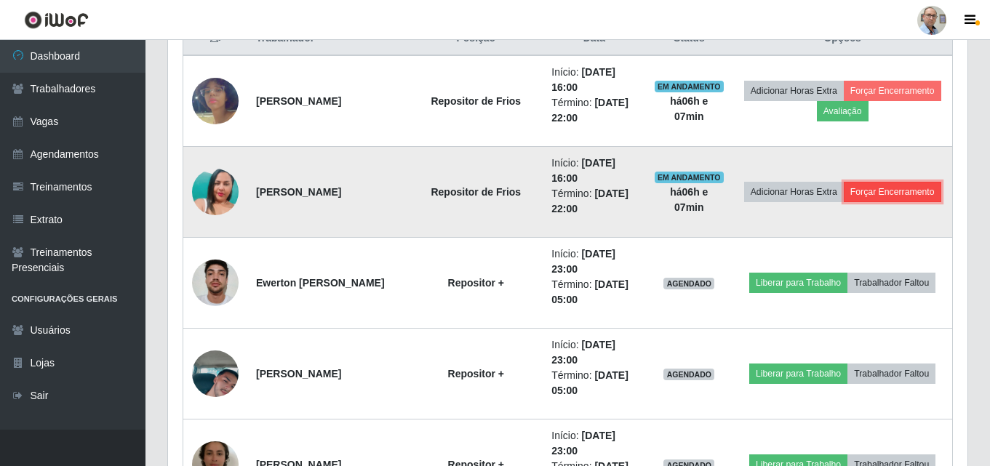
click at [844, 201] on button "Forçar Encerramento" at bounding box center [892, 192] width 97 height 20
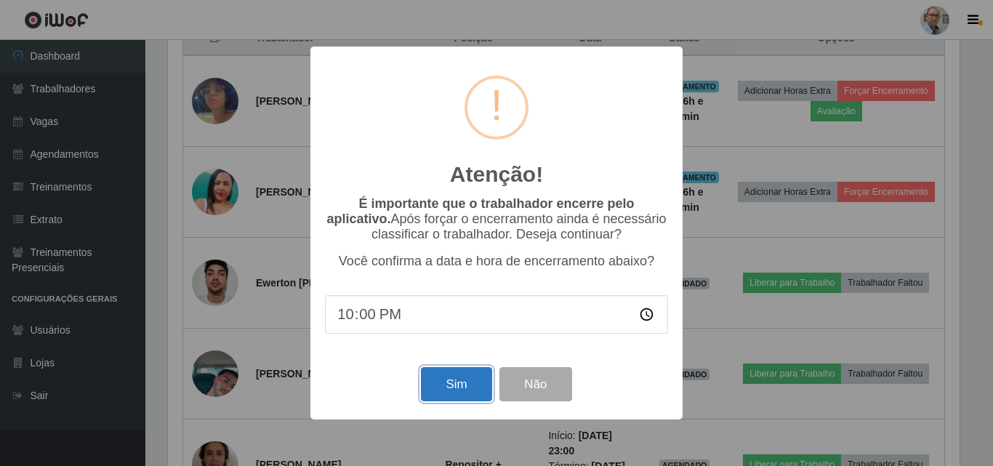
click at [469, 381] on button "Sim" at bounding box center [456, 384] width 71 height 34
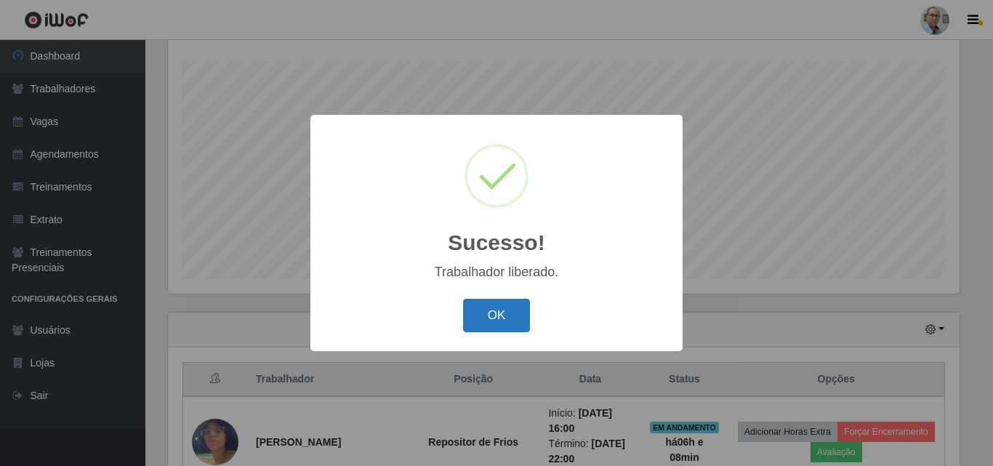
click at [504, 310] on button "OK" at bounding box center [497, 316] width 68 height 34
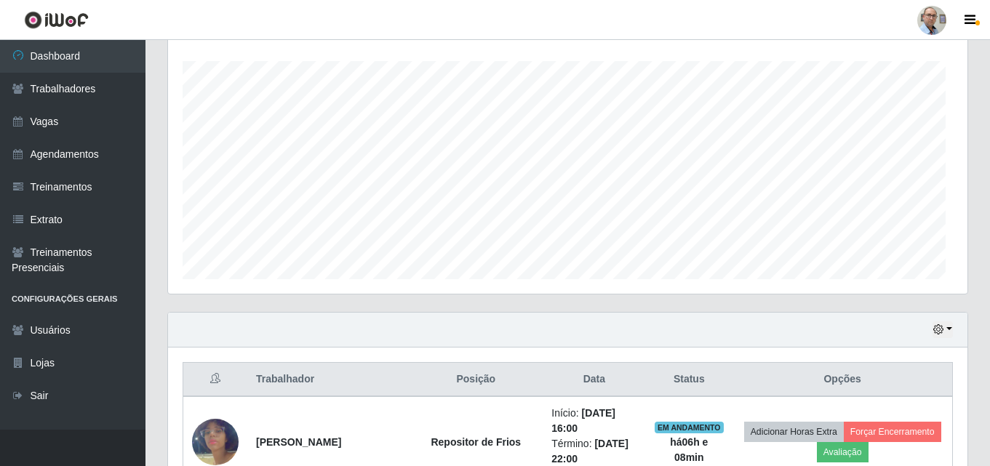
scroll to position [302, 799]
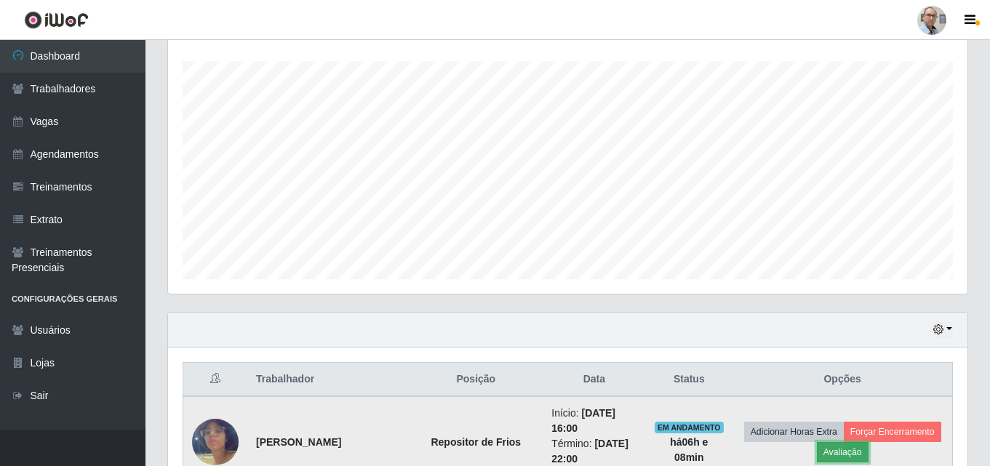
click at [868, 449] on button "Avaliação" at bounding box center [843, 452] width 52 height 20
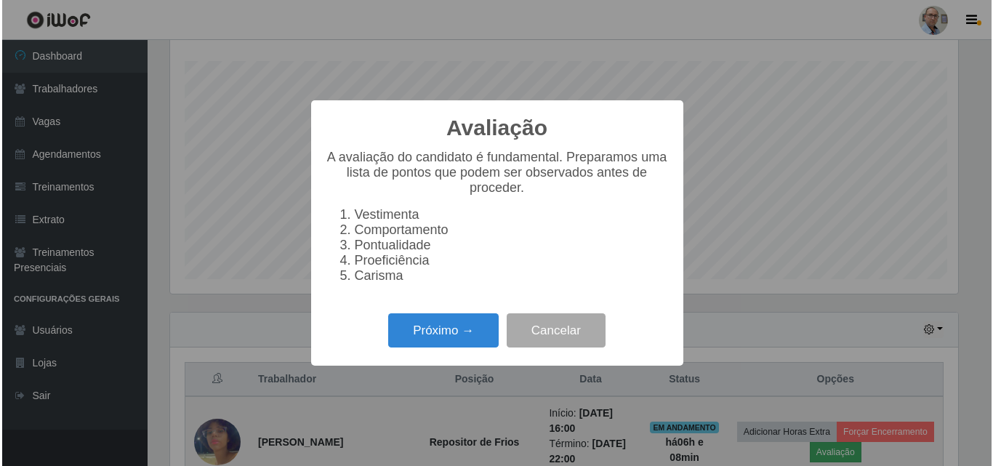
scroll to position [302, 792]
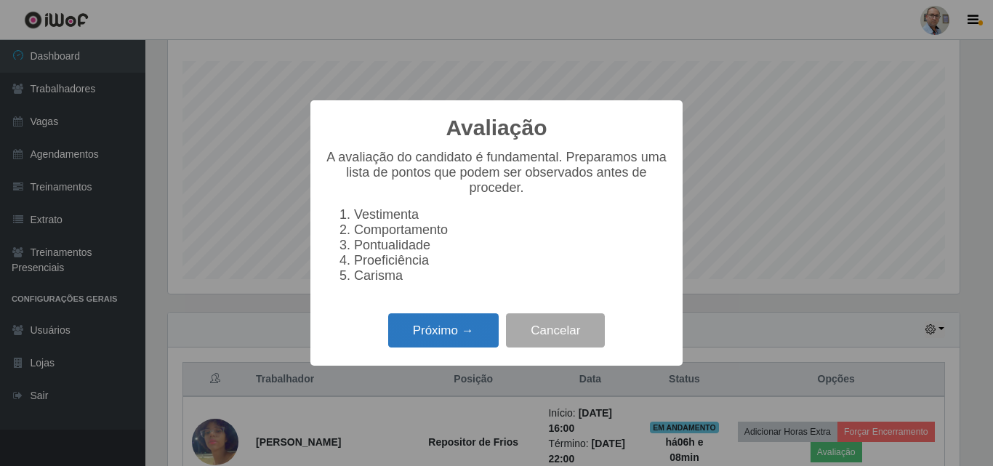
click at [449, 334] on button "Próximo →" at bounding box center [443, 330] width 111 height 34
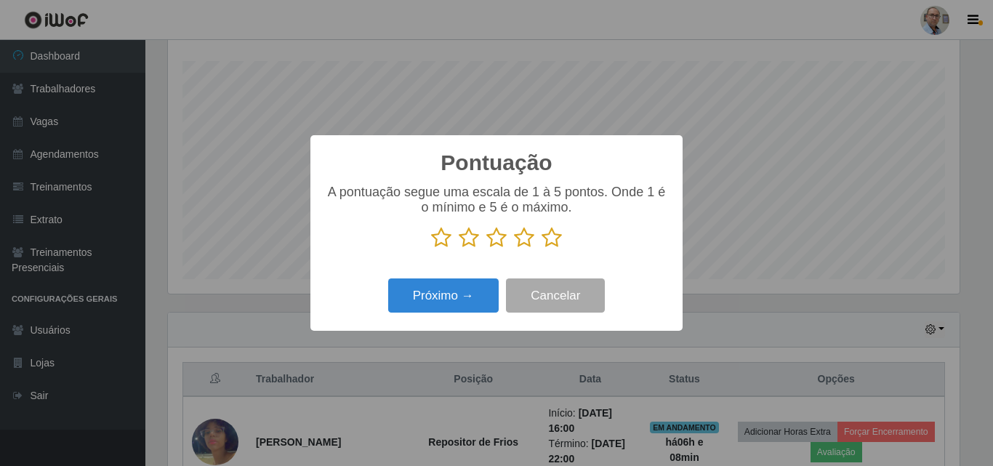
scroll to position [726854, 726364]
click at [548, 241] on icon at bounding box center [552, 238] width 20 height 22
click at [542, 249] on input "radio" at bounding box center [542, 249] width 0 height 0
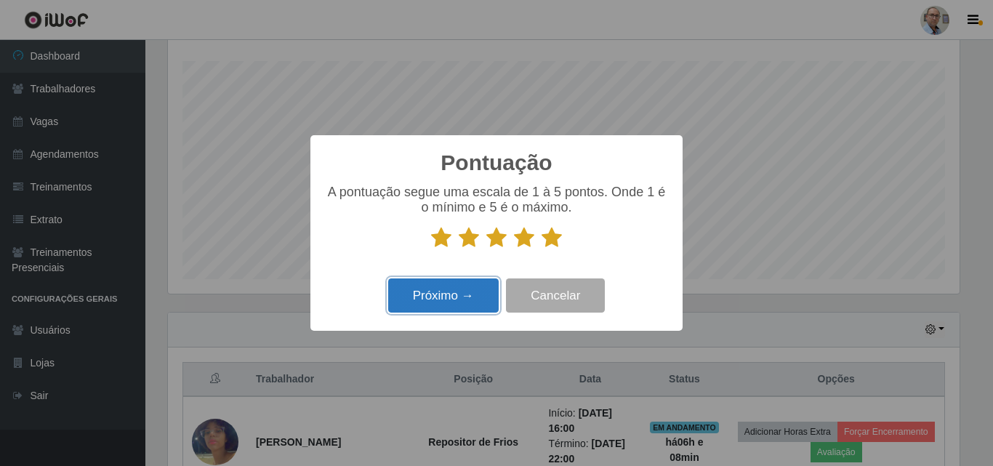
click at [465, 290] on button "Próximo →" at bounding box center [443, 296] width 111 height 34
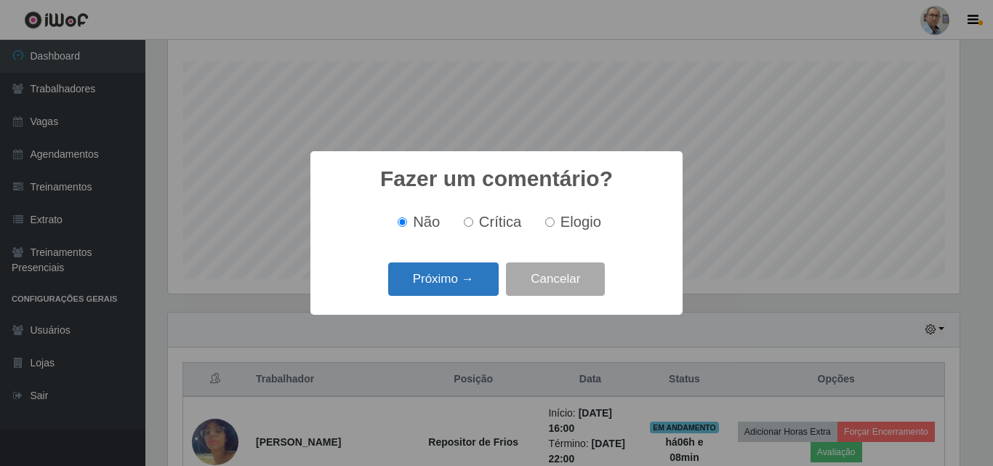
click at [460, 281] on button "Próximo →" at bounding box center [443, 280] width 111 height 34
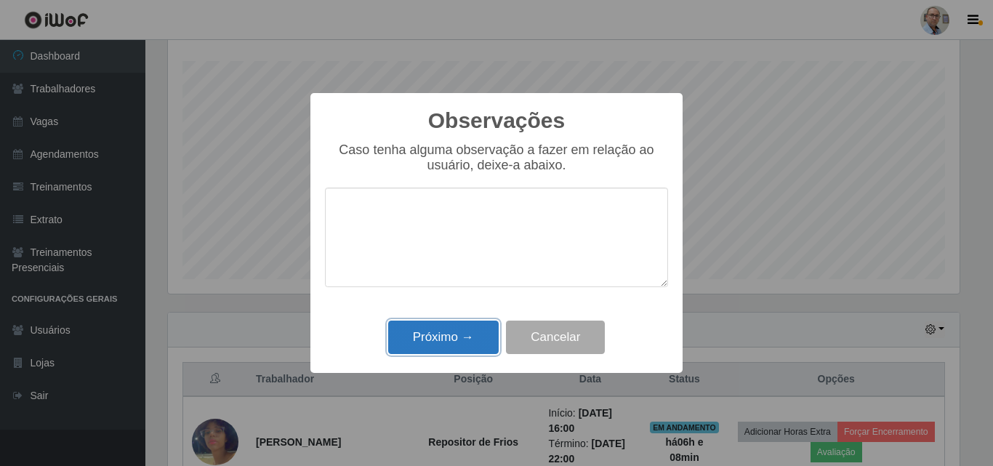
click at [436, 344] on button "Próximo →" at bounding box center [443, 338] width 111 height 34
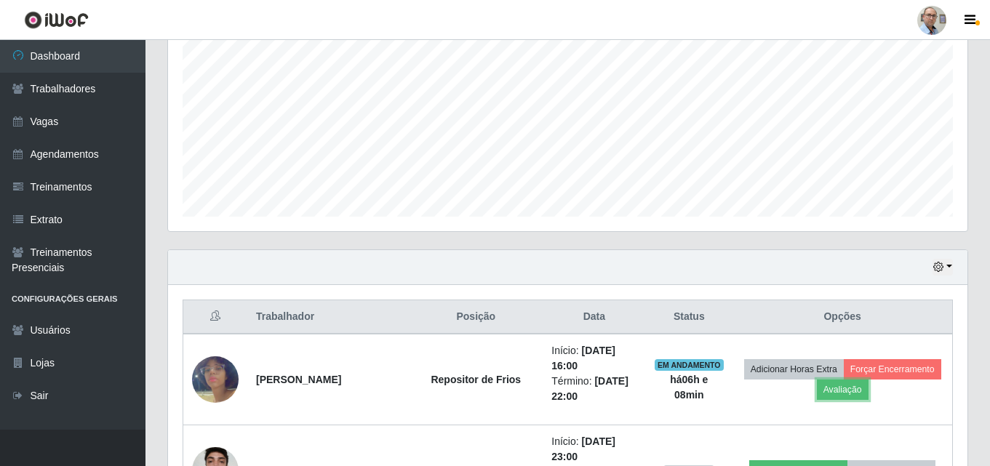
scroll to position [386, 0]
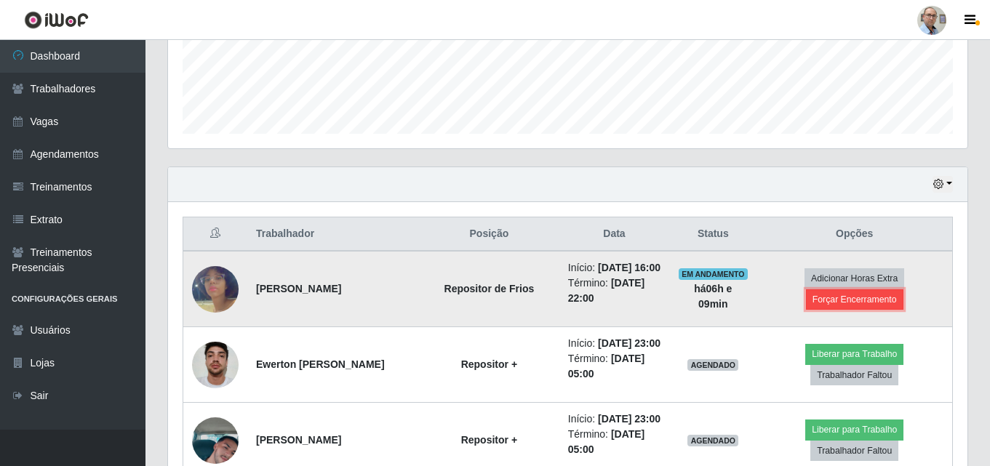
click at [873, 301] on button "Forçar Encerramento" at bounding box center [854, 299] width 97 height 20
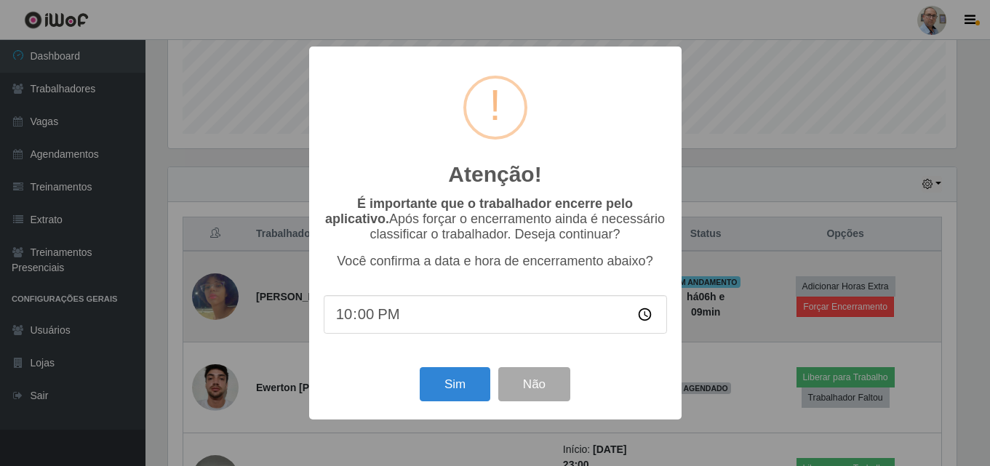
scroll to position [302, 792]
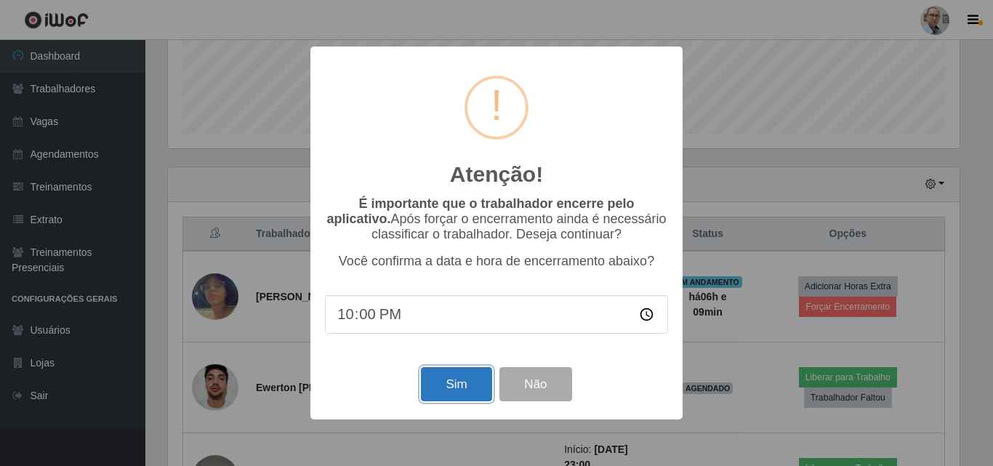
click at [460, 388] on button "Sim" at bounding box center [456, 384] width 71 height 34
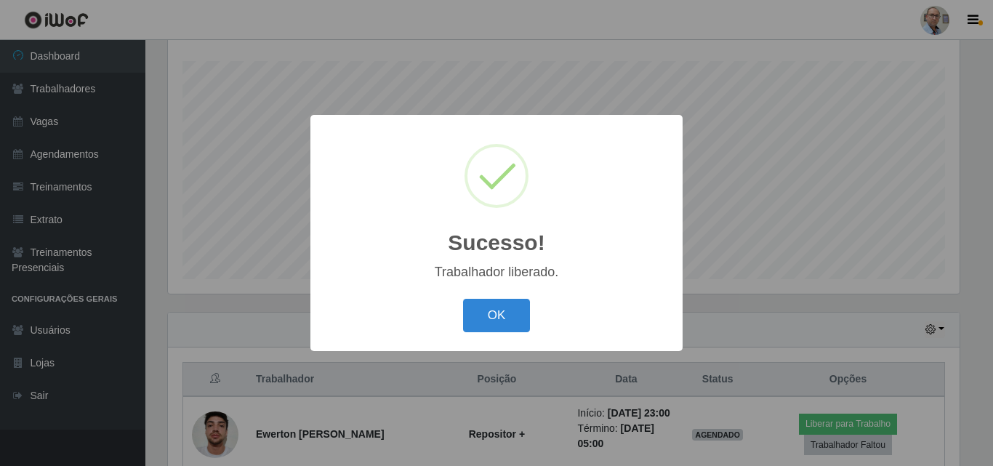
click at [463, 299] on button "OK" at bounding box center [497, 316] width 68 height 34
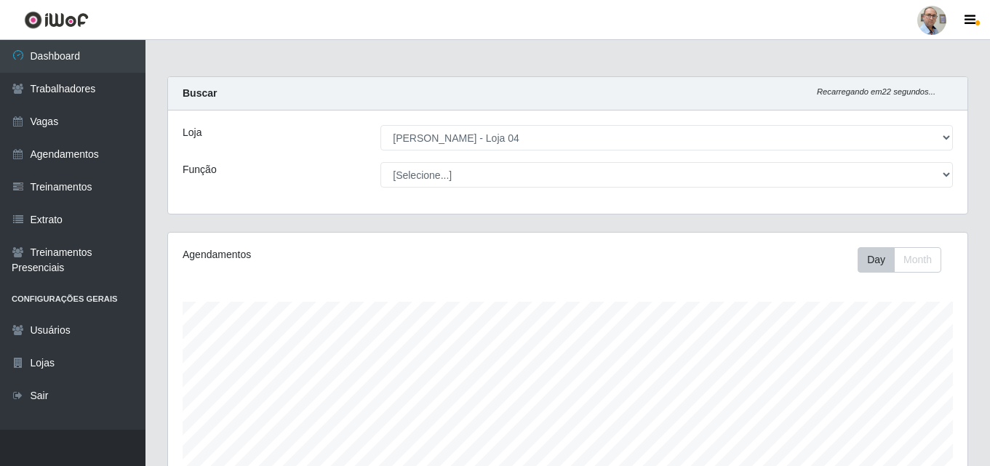
scroll to position [291, 0]
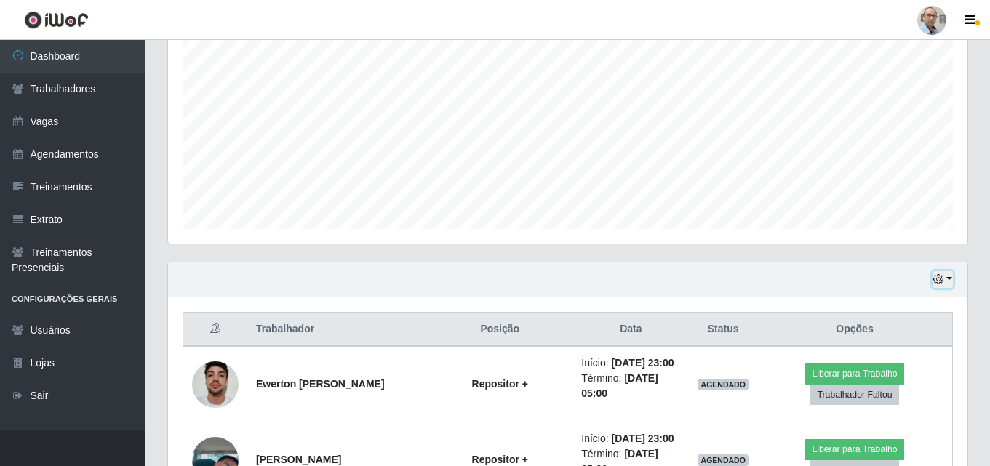
click at [950, 283] on button "button" at bounding box center [942, 279] width 20 height 17
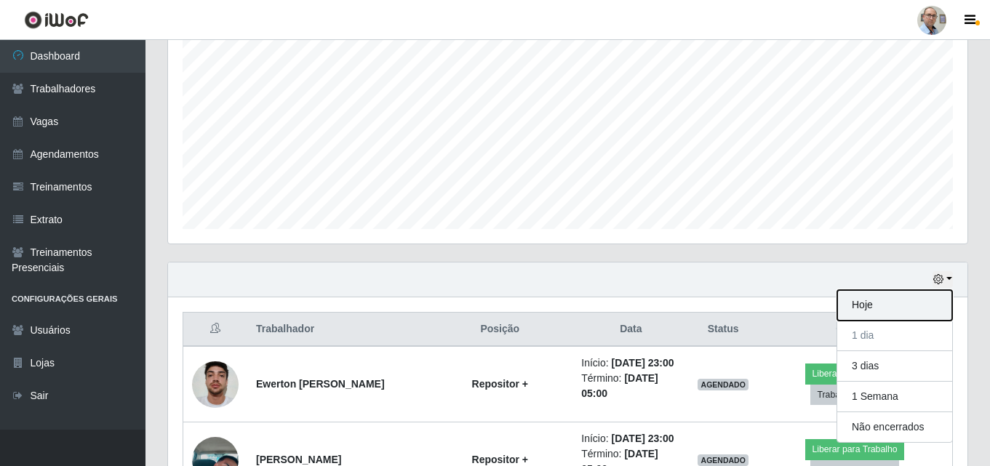
click at [896, 310] on button "Hoje" at bounding box center [894, 305] width 115 height 31
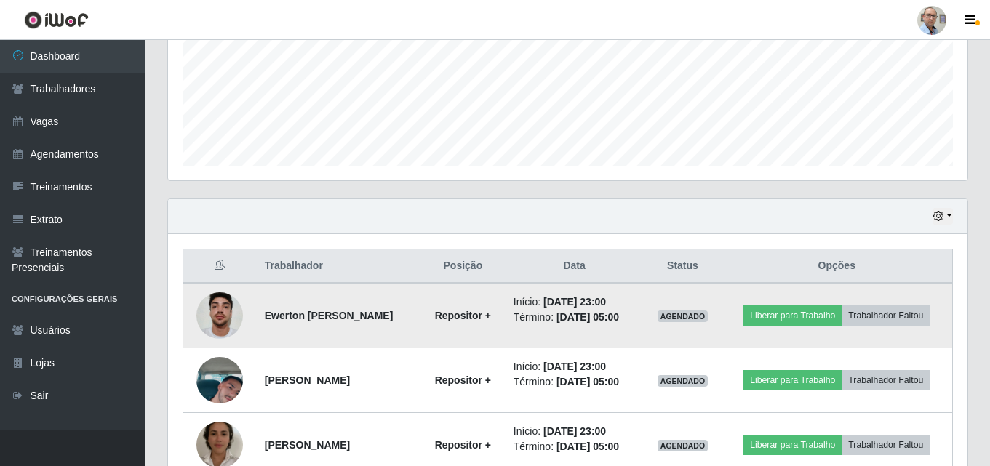
scroll to position [500, 0]
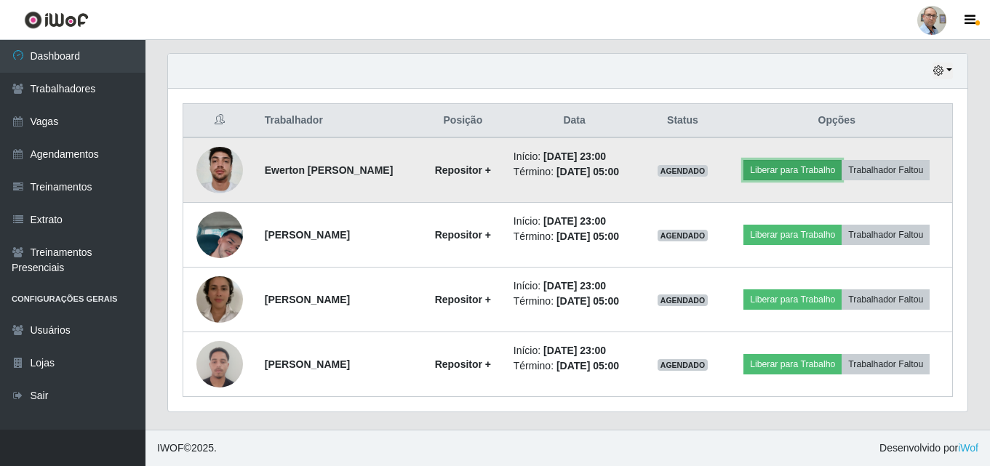
click at [777, 165] on button "Liberar para Trabalho" at bounding box center [792, 170] width 98 height 20
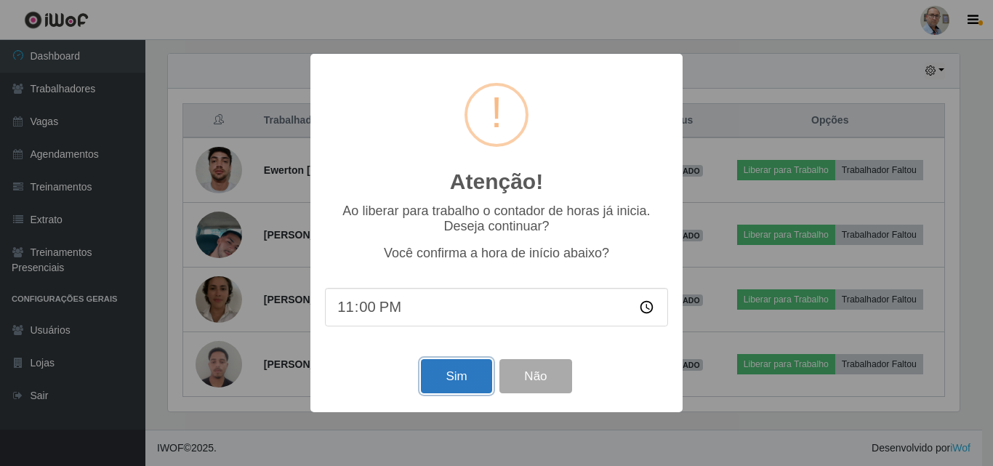
click at [468, 385] on button "Sim" at bounding box center [456, 376] width 71 height 34
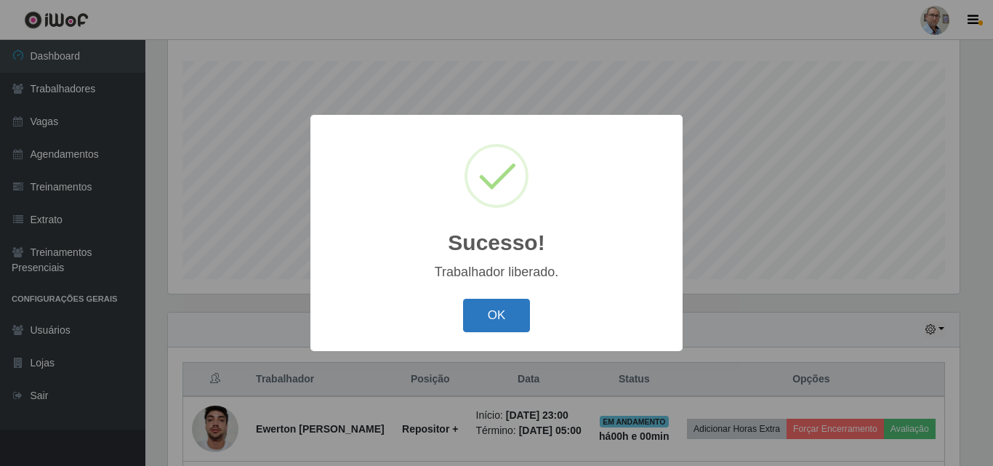
click at [516, 308] on button "OK" at bounding box center [497, 316] width 68 height 34
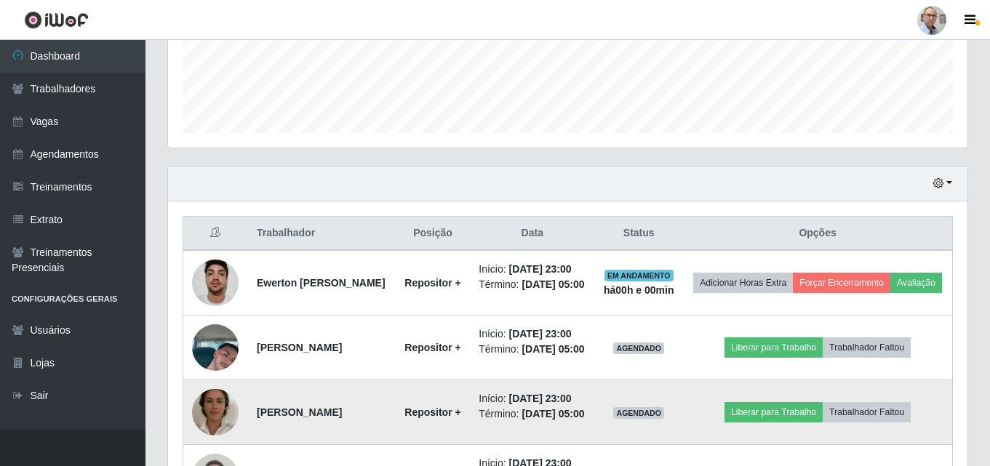
scroll to position [543, 0]
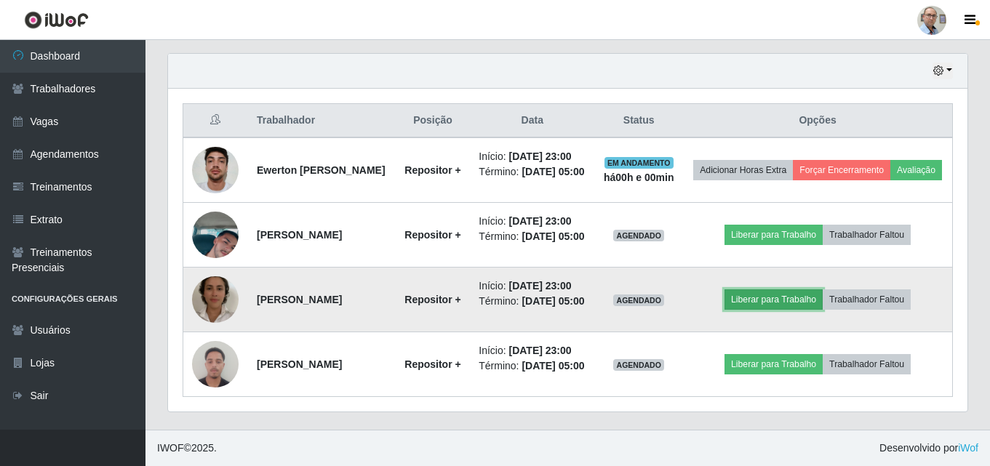
click at [786, 289] on button "Liberar para Trabalho" at bounding box center [773, 299] width 98 height 20
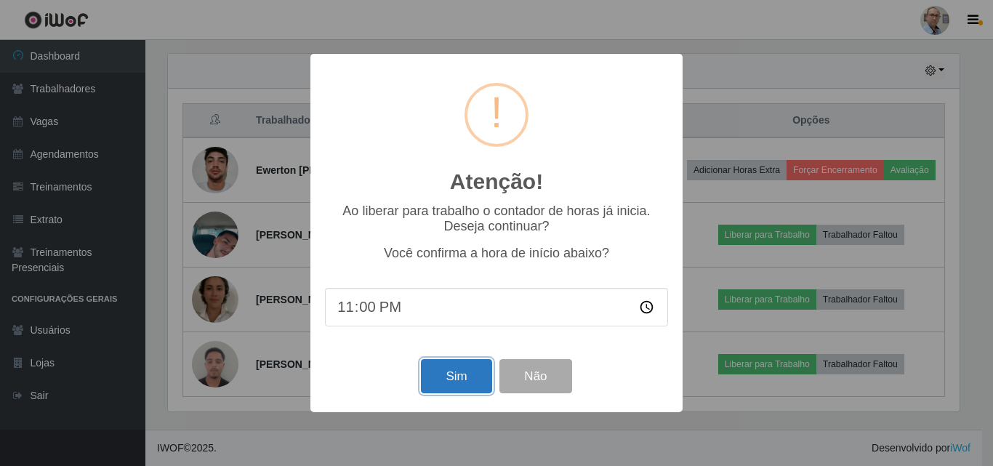
click at [463, 377] on button "Sim" at bounding box center [456, 376] width 71 height 34
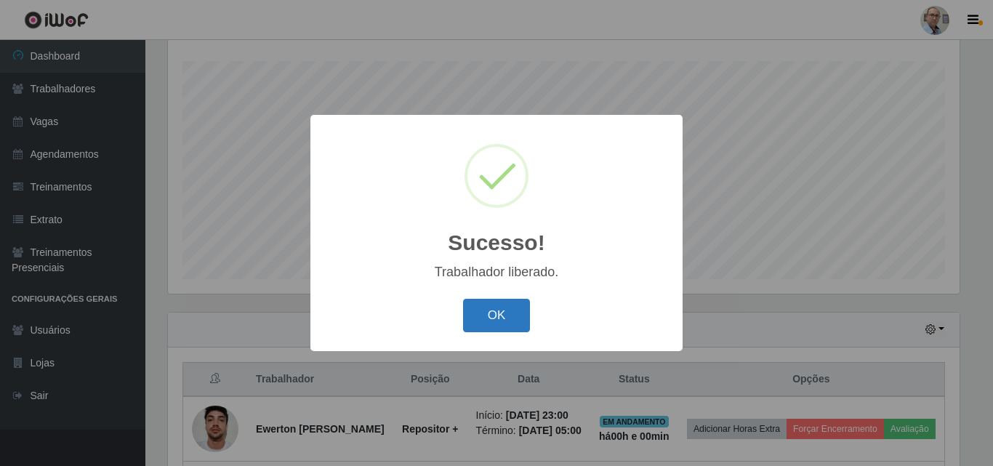
click at [509, 318] on button "OK" at bounding box center [497, 316] width 68 height 34
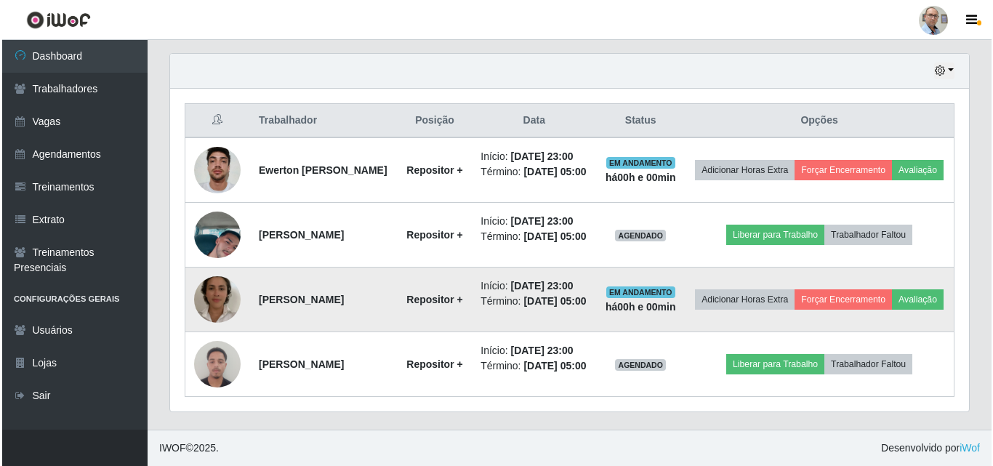
scroll to position [543, 0]
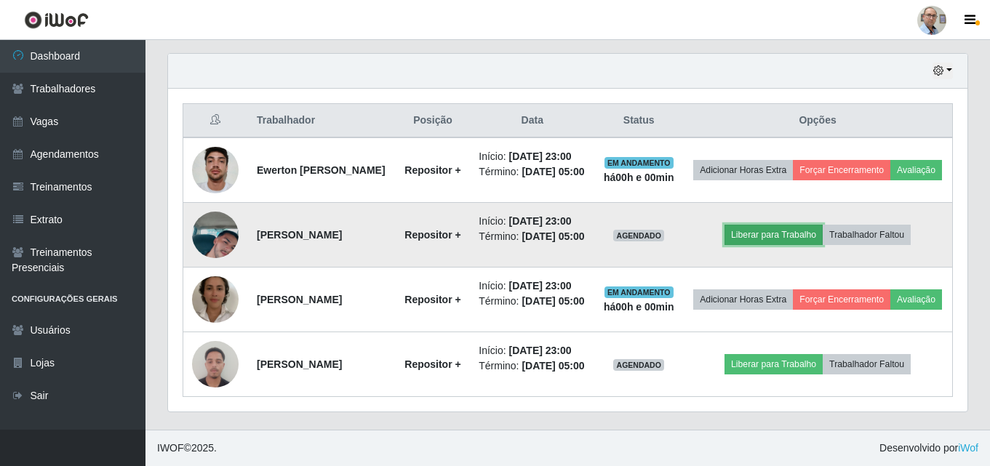
click at [786, 225] on button "Liberar para Trabalho" at bounding box center [773, 235] width 98 height 20
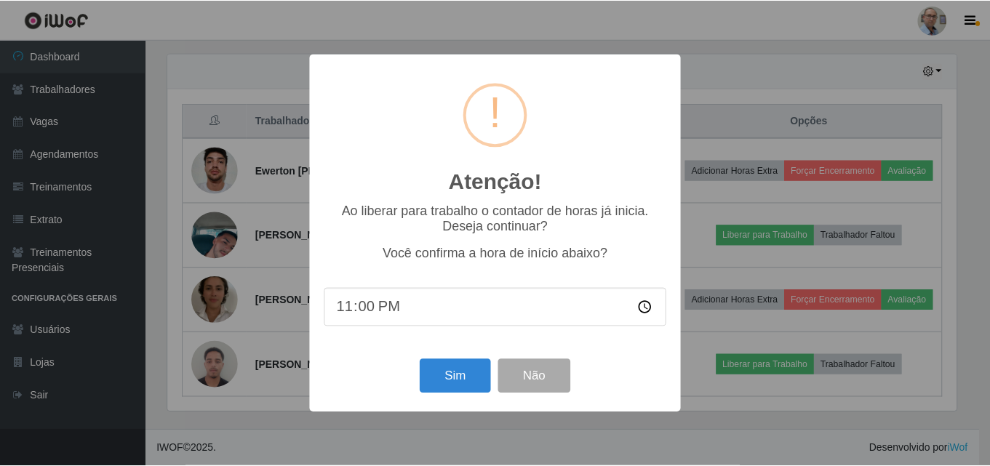
scroll to position [302, 792]
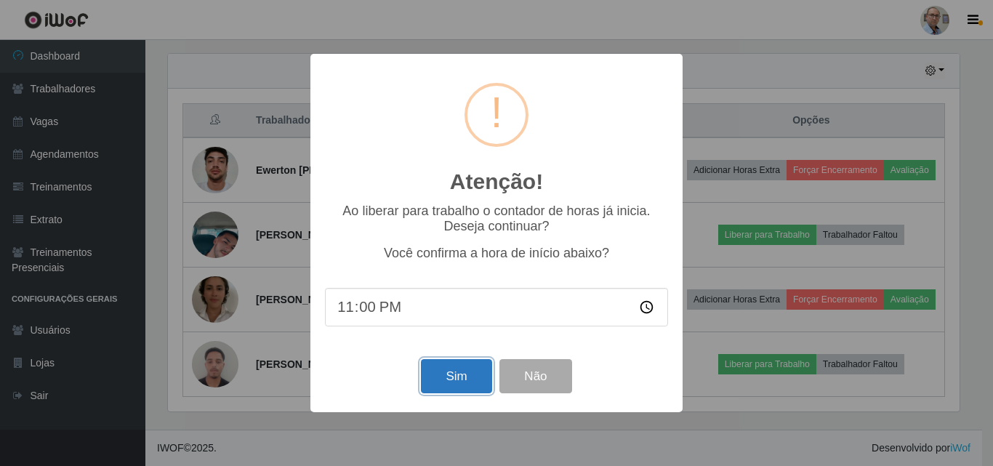
click at [449, 374] on button "Sim" at bounding box center [456, 376] width 71 height 34
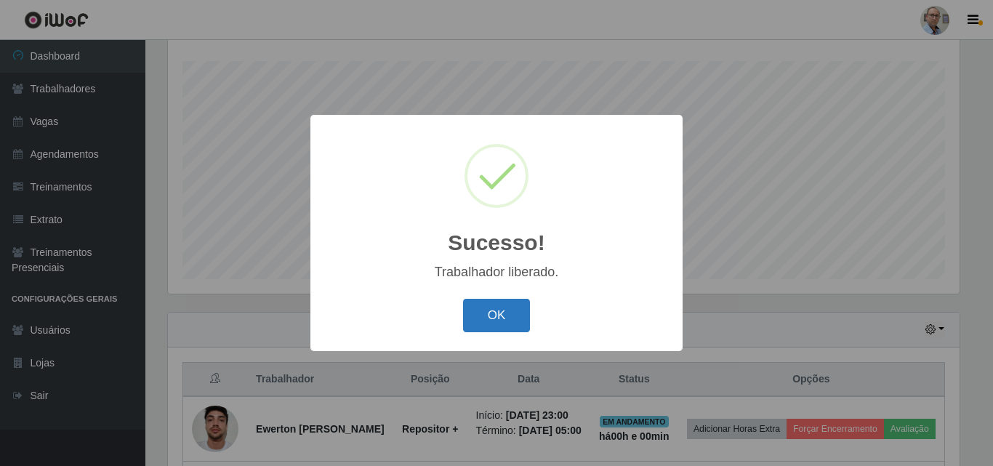
click at [484, 323] on button "OK" at bounding box center [497, 316] width 68 height 34
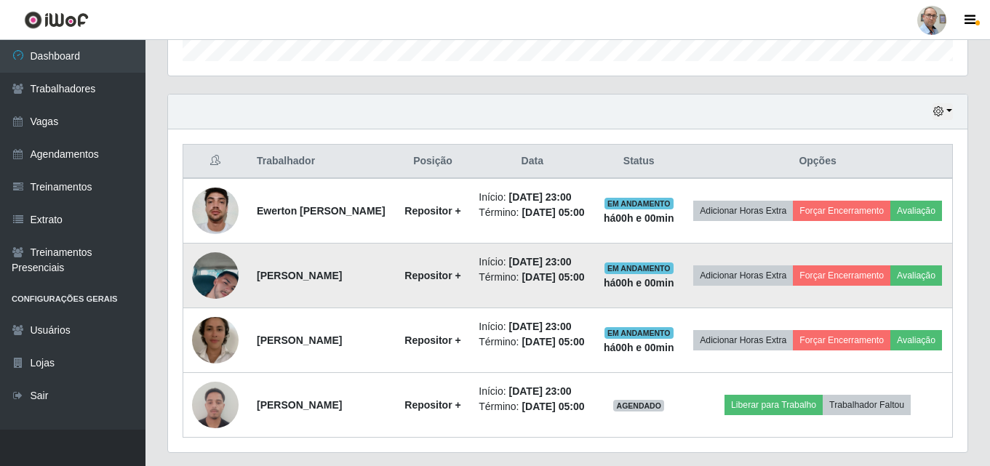
scroll to position [532, 0]
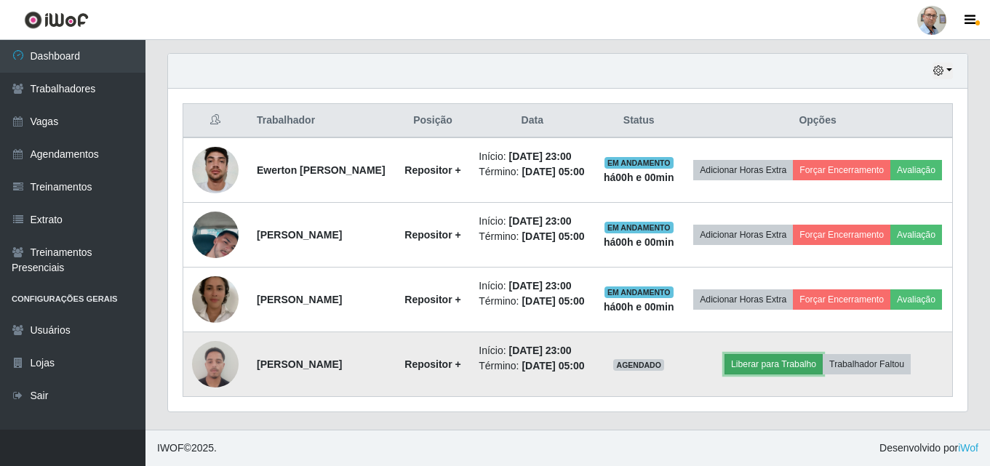
click at [774, 366] on button "Liberar para Trabalho" at bounding box center [773, 364] width 98 height 20
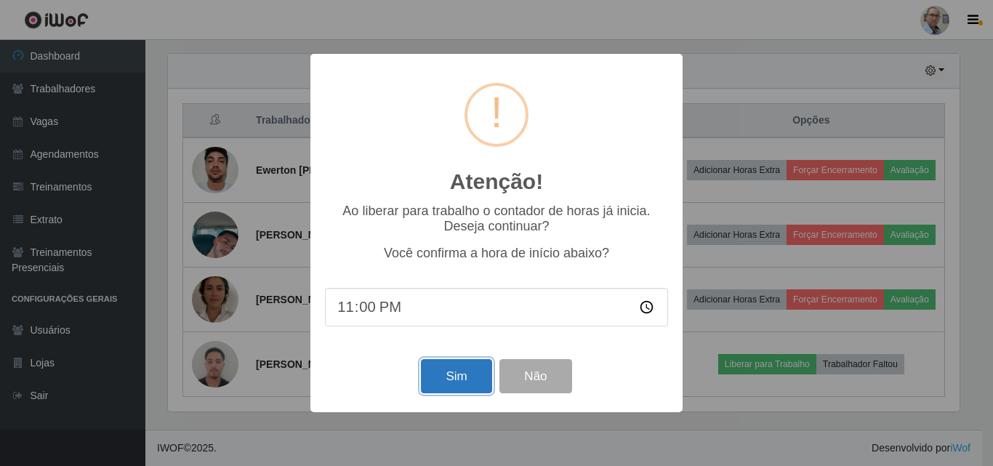
click at [459, 384] on button "Sim" at bounding box center [456, 376] width 71 height 34
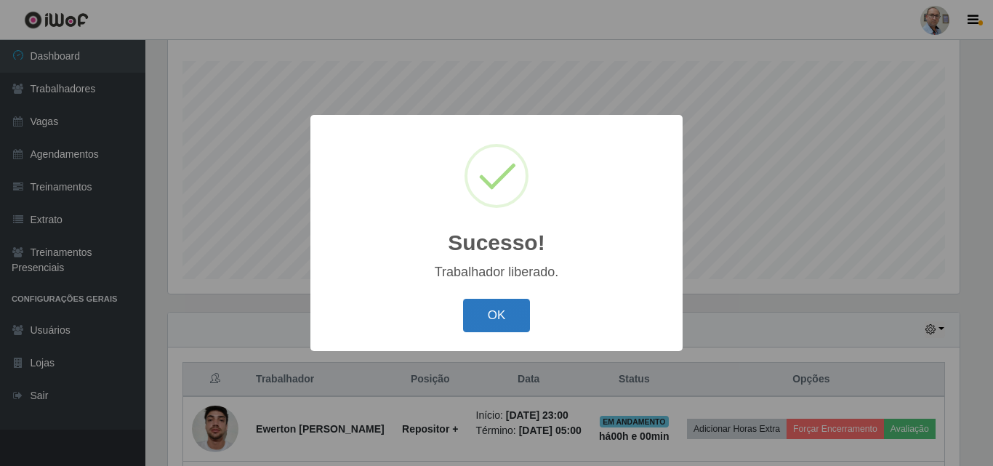
click at [503, 319] on button "OK" at bounding box center [497, 316] width 68 height 34
